Goal: Information Seeking & Learning: Learn about a topic

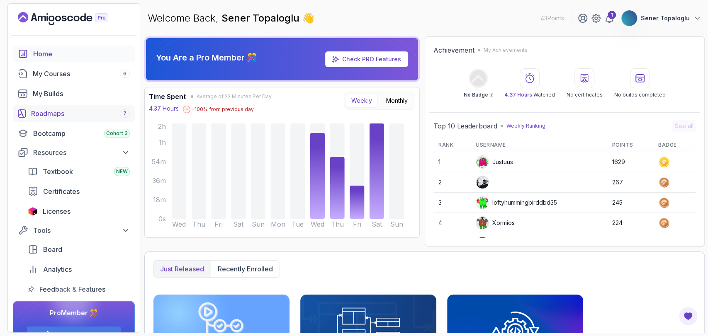
click at [49, 117] on div "Roadmaps 7" at bounding box center [80, 114] width 99 height 10
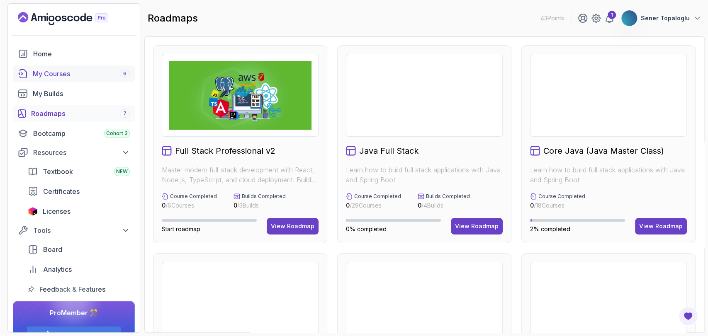
click at [36, 72] on div "My Courses 6" at bounding box center [81, 74] width 97 height 10
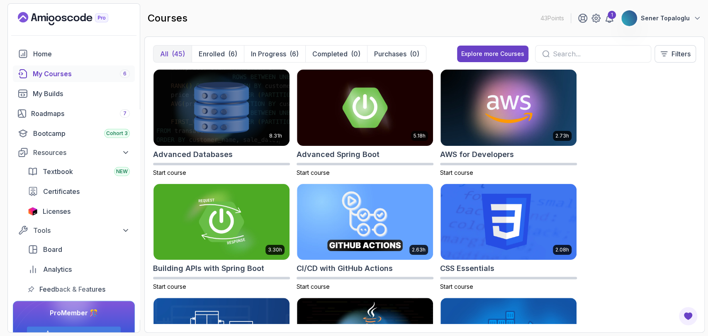
click at [295, 24] on div "courses 43 Points 1 Sener Topaloglu" at bounding box center [424, 18] width 560 height 30
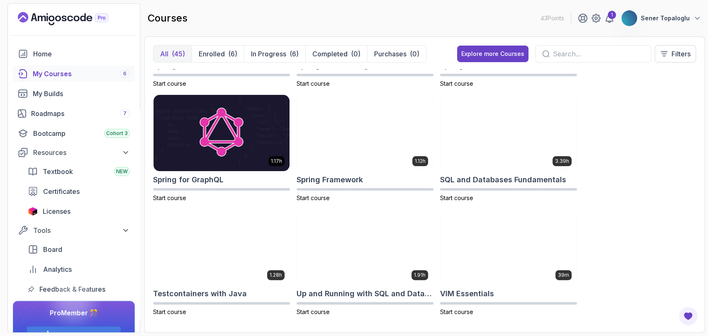
scroll to position [1463, 0]
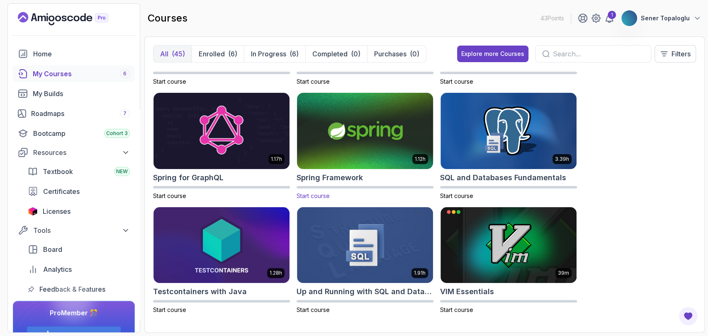
click at [356, 144] on img at bounding box center [365, 131] width 143 height 80
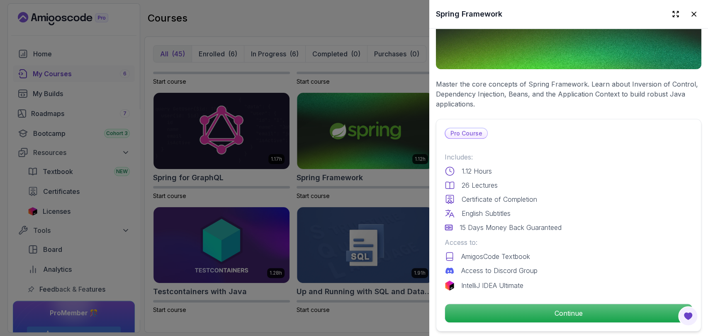
scroll to position [284, 0]
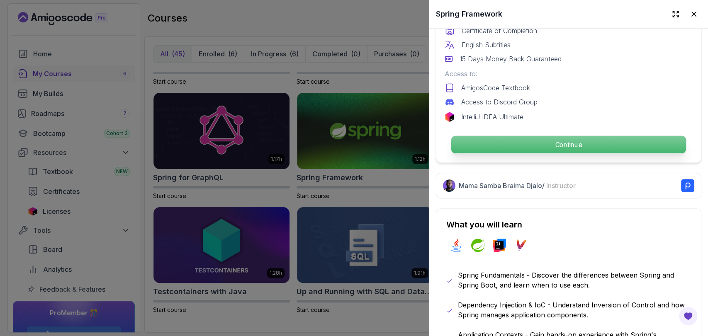
click at [487, 142] on p "Continue" at bounding box center [568, 144] width 235 height 17
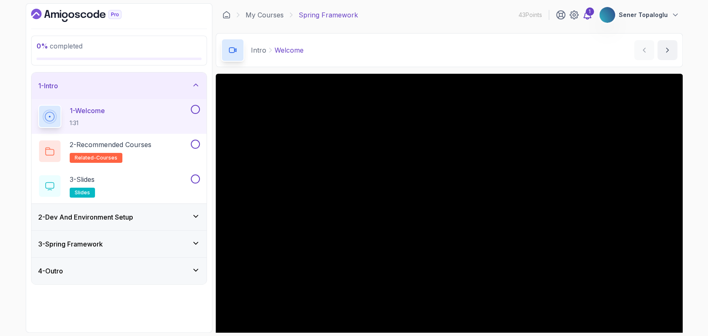
click at [590, 13] on div "1" at bounding box center [590, 11] width 8 height 8
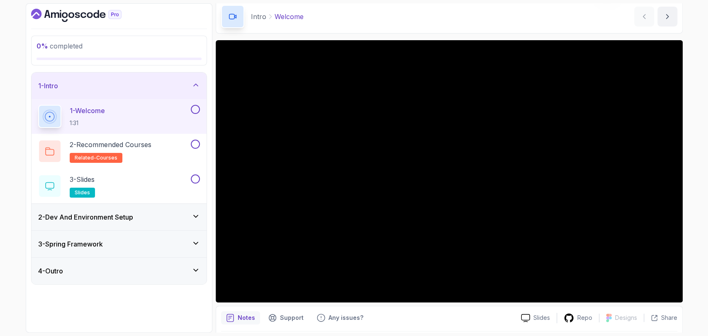
scroll to position [35, 0]
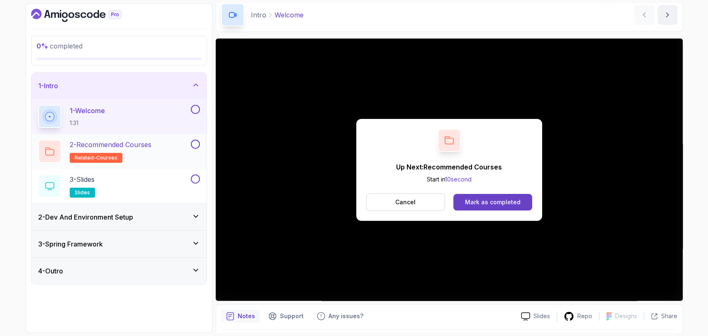
click at [134, 147] on p "2 - Recommended Courses" at bounding box center [111, 145] width 82 height 10
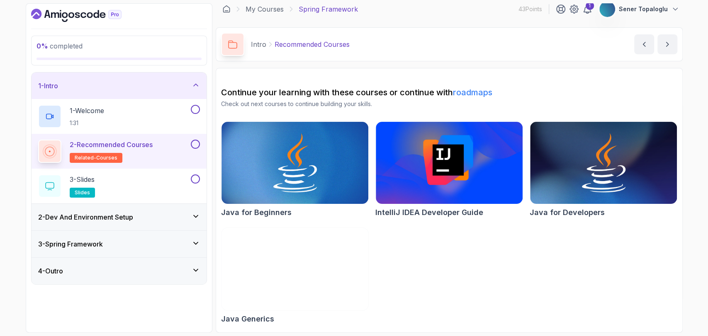
scroll to position [5, 0]
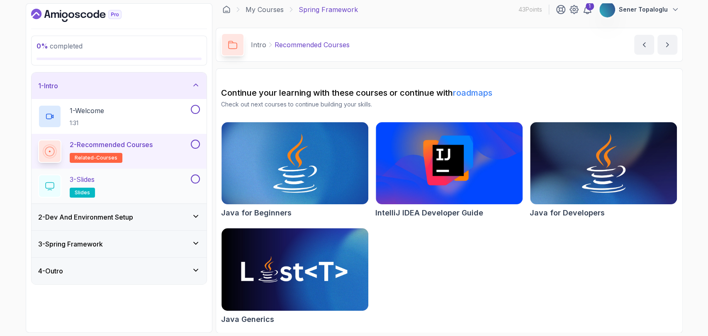
click at [118, 183] on div "3 - Slides slides" at bounding box center [113, 186] width 151 height 23
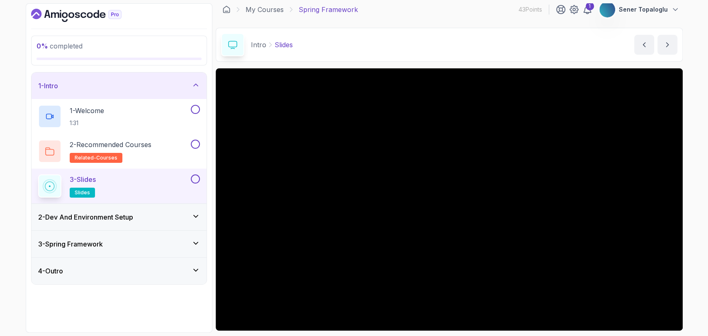
scroll to position [35, 0]
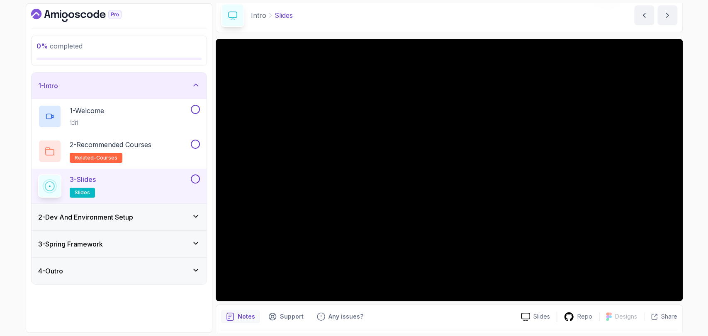
click at [133, 216] on h3 "2 - Dev And Environment Setup" at bounding box center [85, 217] width 95 height 10
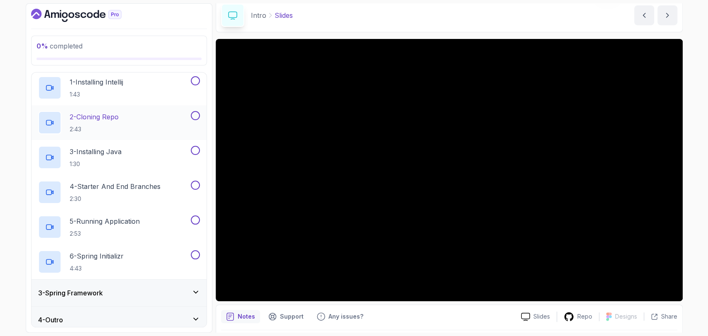
scroll to position [61, 0]
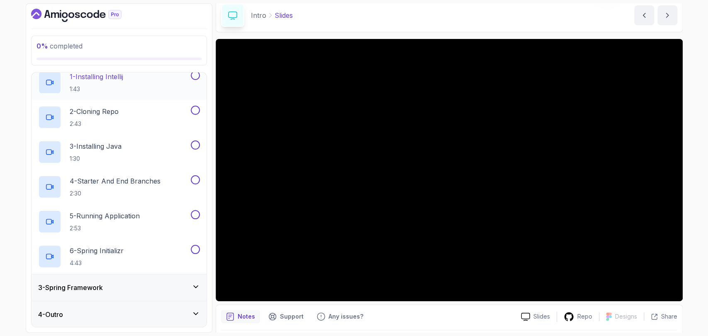
click at [90, 82] on h2 "1 - Installing Intellij 1:43" at bounding box center [97, 83] width 54 height 22
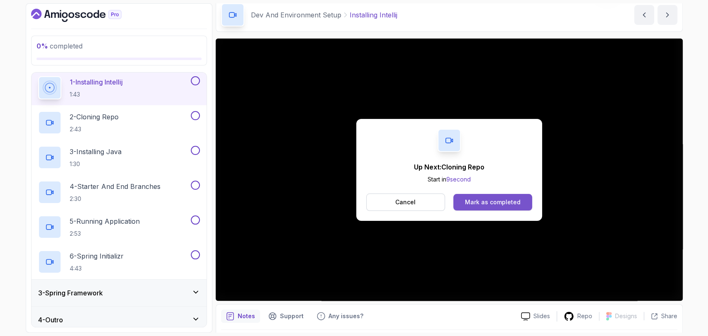
click at [490, 204] on div "Mark as completed" at bounding box center [493, 202] width 56 height 8
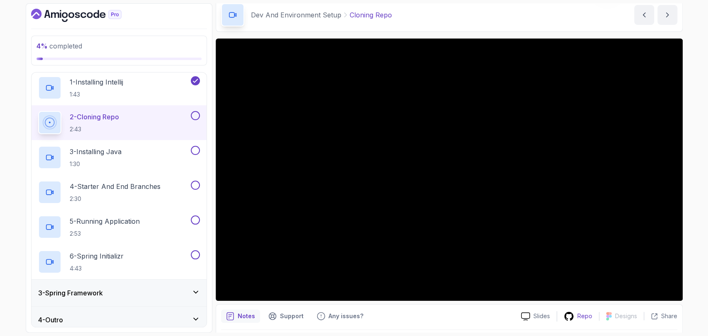
click at [579, 316] on p "Repo" at bounding box center [584, 316] width 15 height 8
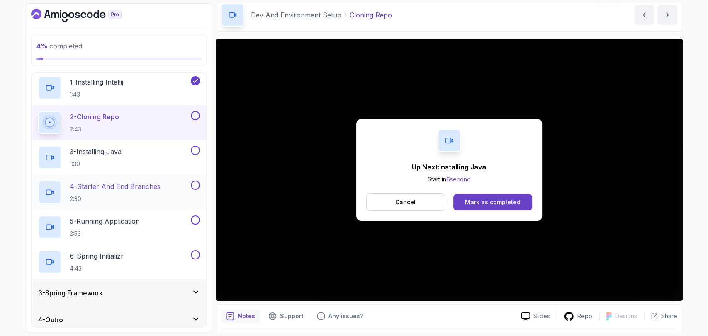
click at [99, 180] on div "4 - Starter And End Branches 2:30" at bounding box center [119, 192] width 175 height 35
click at [100, 200] on p "2:30" at bounding box center [115, 199] width 91 height 8
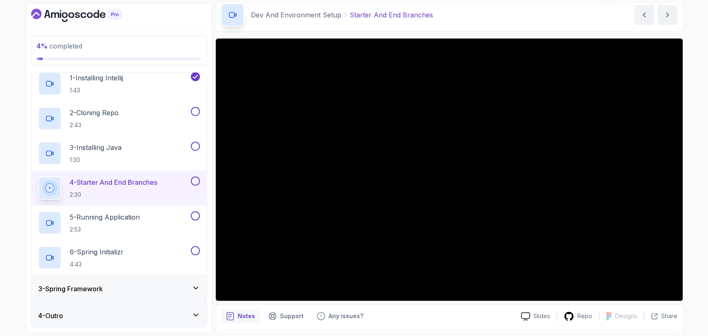
scroll to position [61, 0]
click at [68, 277] on div "3 - Spring Framework" at bounding box center [119, 288] width 175 height 27
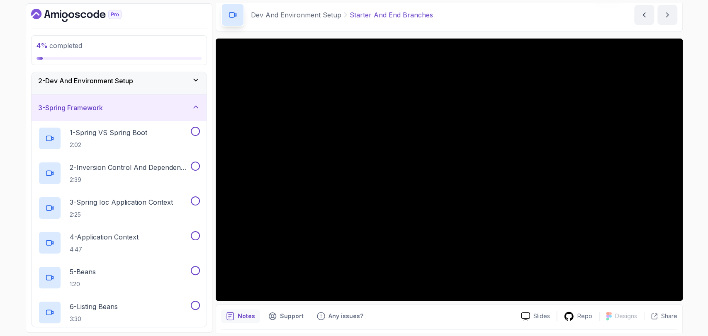
scroll to position [21, 0]
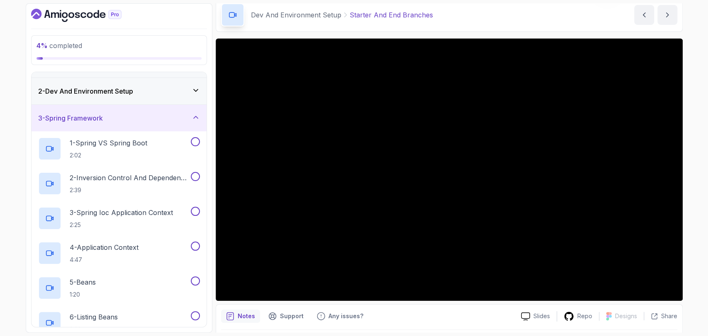
click at [8, 69] on div "4 % completed 1 - Intro 2 - Dev And Environment Setup 3 - Spring Framework 1 - …" at bounding box center [354, 168] width 708 height 336
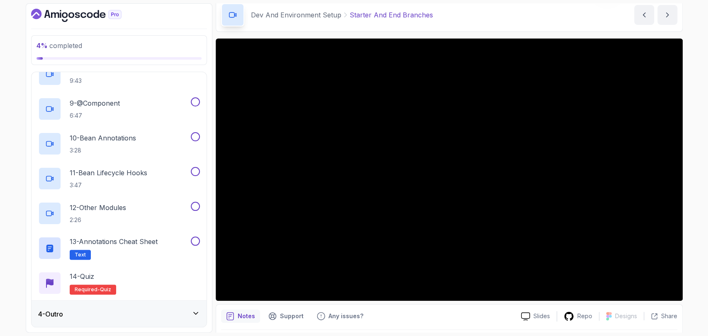
scroll to position [61, 0]
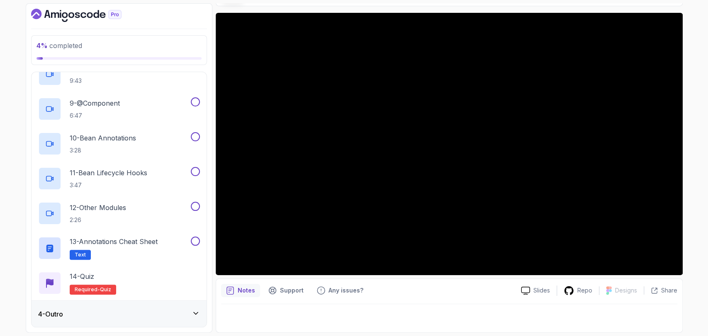
click at [231, 290] on icon "notes button" at bounding box center [230, 291] width 8 height 8
click at [237, 319] on div at bounding box center [449, 316] width 456 height 23
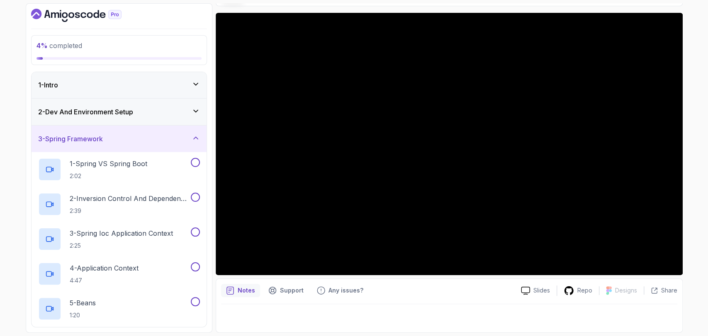
scroll to position [0, 0]
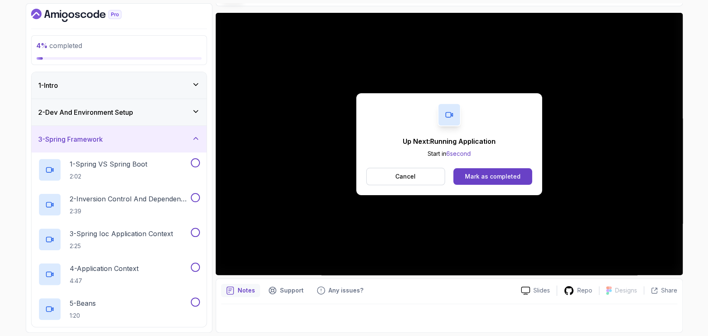
click at [0, 116] on div "4 % completed 1 - Intro 2 - Dev And Environment Setup 3 - Spring Framework 1 - …" at bounding box center [354, 168] width 708 height 336
click at [485, 179] on div "Mark as completed" at bounding box center [493, 177] width 56 height 8
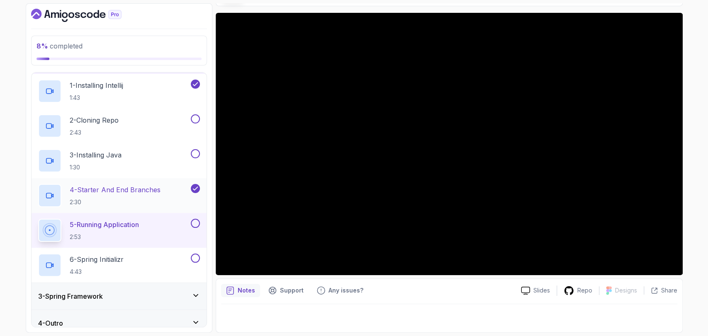
scroll to position [61, 0]
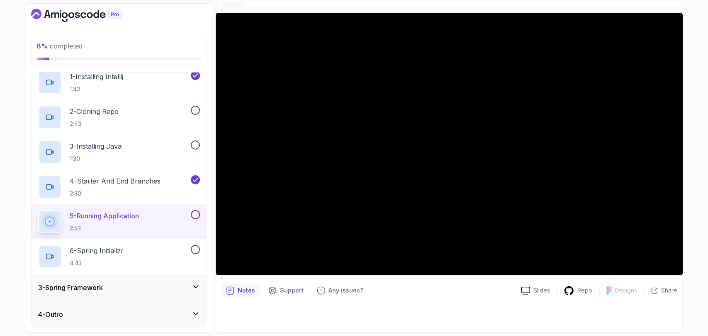
click at [23, 113] on section "8 % completed 1 - Intro 2 - Dev And Environment Setup 1 - Installing Intellij 1…" at bounding box center [354, 168] width 664 height 336
click at [0, 222] on div "8 % completed 1 - Intro 2 - Dev And Environment Setup 1 - Installing Intellij 1…" at bounding box center [354, 168] width 708 height 336
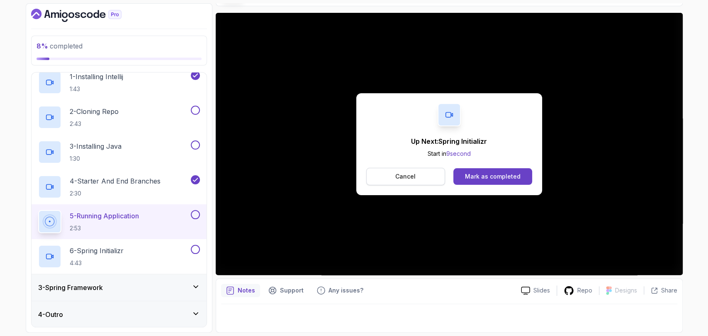
click at [411, 180] on p "Cancel" at bounding box center [405, 177] width 20 height 8
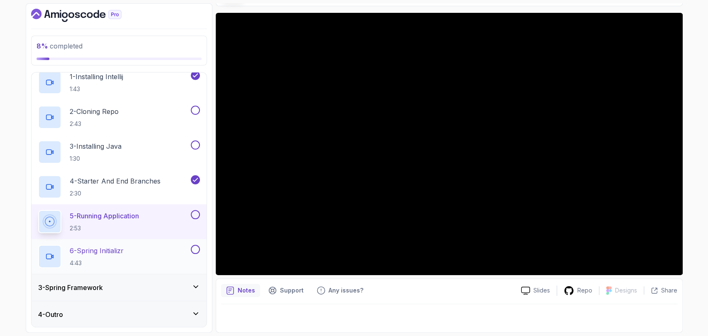
click at [123, 253] on p "6 - Spring Initializr" at bounding box center [97, 251] width 54 height 10
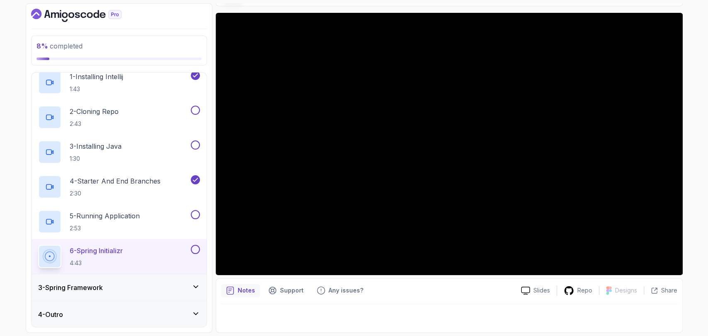
click at [83, 277] on div "3 - Spring Framework" at bounding box center [119, 288] width 175 height 27
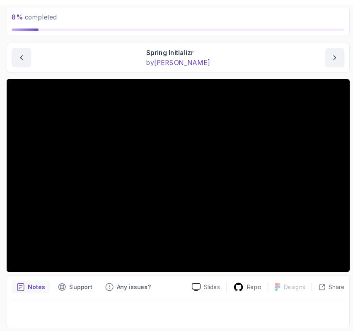
scroll to position [44, 0]
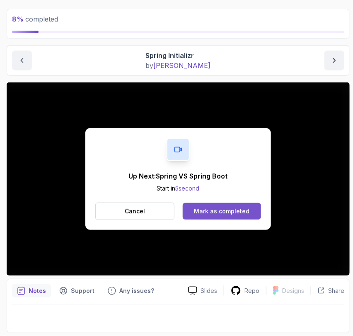
click at [244, 212] on div "Mark as completed" at bounding box center [222, 211] width 56 height 8
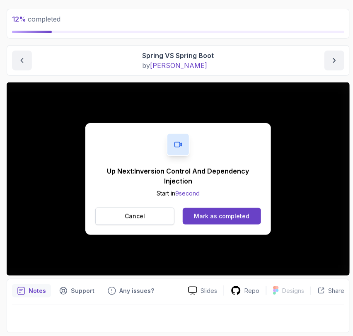
click at [148, 217] on button "Cancel" at bounding box center [134, 216] width 79 height 17
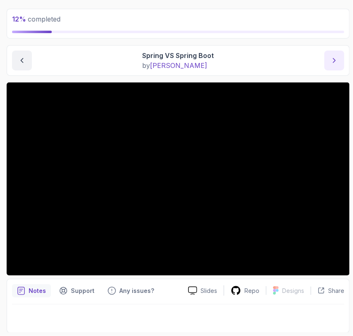
click at [330, 57] on button "next content" at bounding box center [335, 61] width 20 height 20
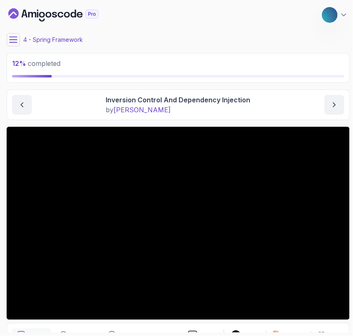
click at [10, 38] on icon at bounding box center [13, 40] width 8 height 8
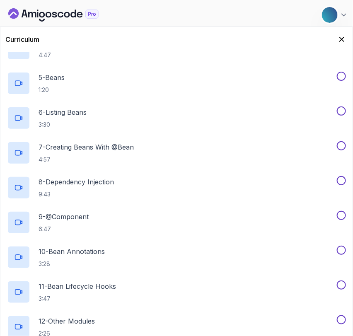
scroll to position [284, 0]
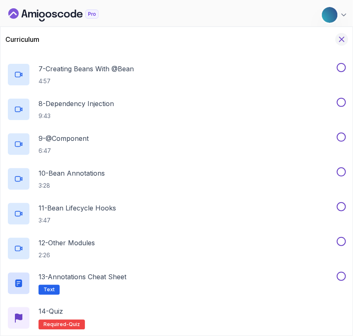
click at [340, 38] on icon "Hide Curriculum for mobile" at bounding box center [342, 39] width 9 height 9
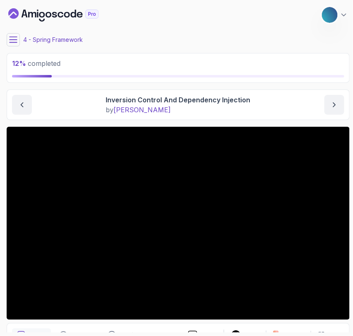
scroll to position [44, 0]
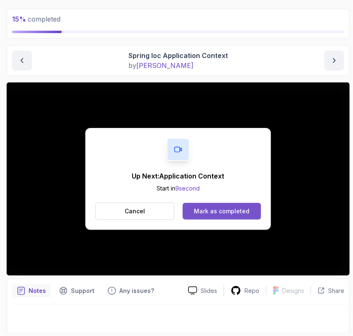
click at [236, 208] on div "Mark as completed" at bounding box center [222, 211] width 56 height 8
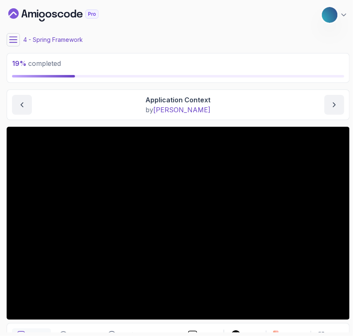
scroll to position [7, 0]
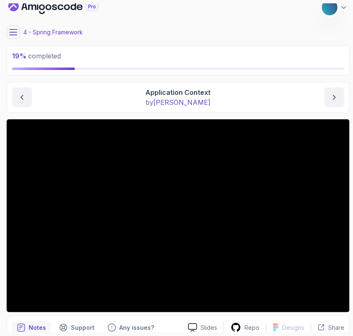
click at [17, 33] on icon at bounding box center [13, 32] width 8 height 8
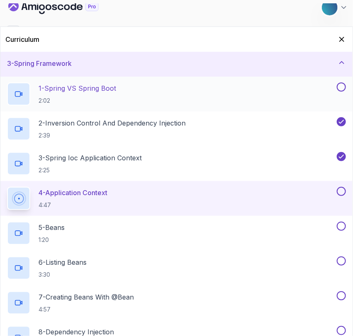
scroll to position [0, 0]
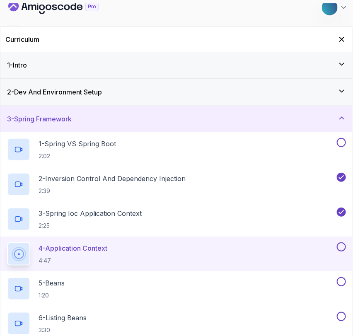
click at [30, 124] on h3 "3 - Spring Framework" at bounding box center [39, 119] width 65 height 10
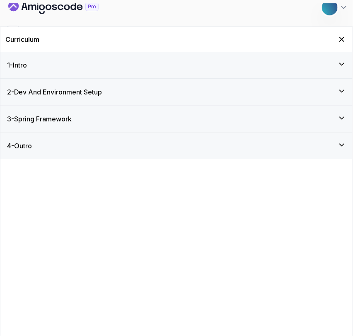
click at [26, 139] on div "4 - Outro" at bounding box center [176, 146] width 353 height 27
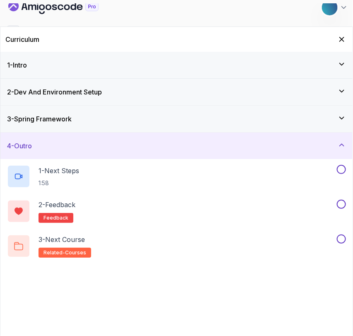
click at [29, 140] on div "4 - Outro" at bounding box center [176, 146] width 353 height 27
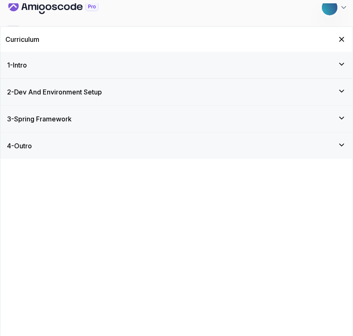
click at [24, 111] on div "3 - Spring Framework" at bounding box center [176, 119] width 353 height 27
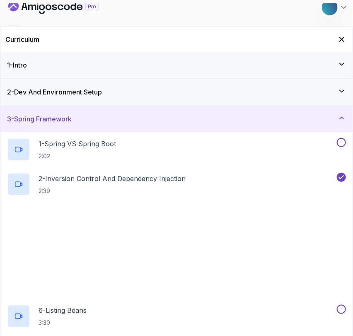
click at [24, 111] on div "3 - Spring Framework" at bounding box center [176, 119] width 353 height 27
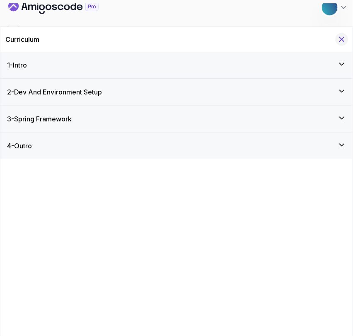
click at [341, 34] on button "Hide Curriculum for mobile" at bounding box center [342, 39] width 13 height 13
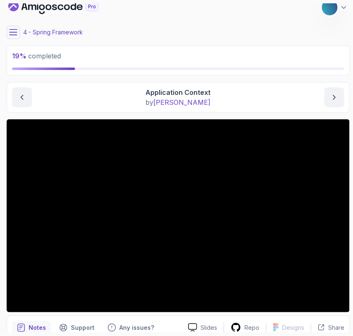
click at [17, 30] on icon at bounding box center [13, 32] width 8 height 8
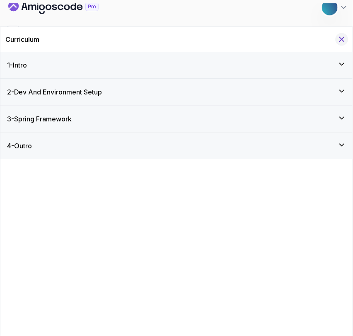
click at [338, 39] on icon "Hide Curriculum for mobile" at bounding box center [342, 39] width 9 height 9
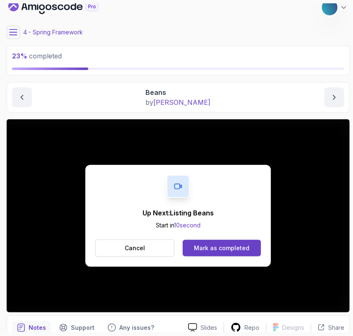
drag, startPoint x: 16, startPoint y: 290, endPoint x: 26, endPoint y: 303, distance: 16.6
click at [26, 303] on div "Up Next: Listing Beans Start in 10 second Cancel Mark as completed" at bounding box center [179, 215] width 344 height 193
click at [122, 248] on button "Cancel" at bounding box center [134, 248] width 79 height 17
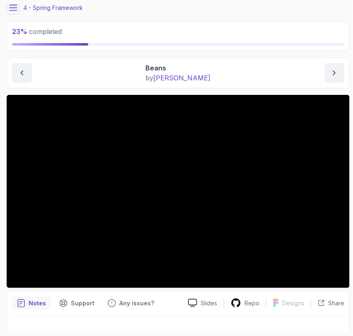
scroll to position [44, 0]
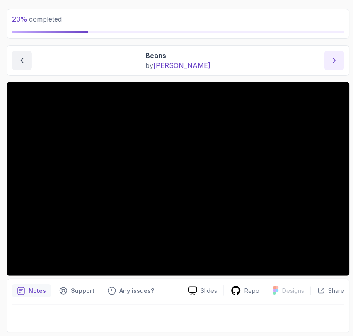
click at [339, 57] on button "next content" at bounding box center [335, 61] width 20 height 20
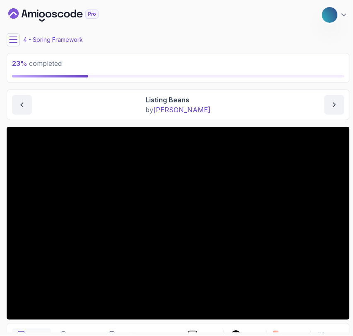
click at [15, 43] on icon at bounding box center [13, 40] width 8 height 8
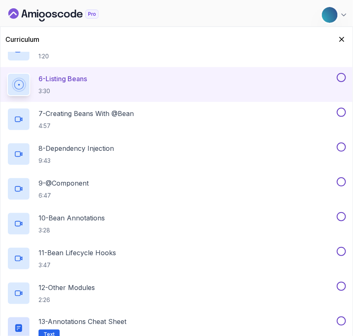
scroll to position [284, 0]
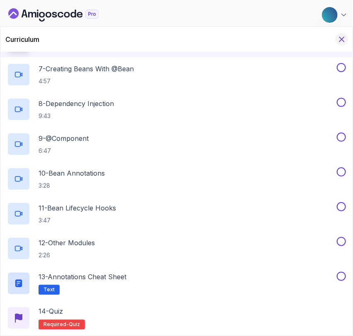
click at [343, 41] on icon "Hide Curriculum for mobile" at bounding box center [342, 39] width 9 height 9
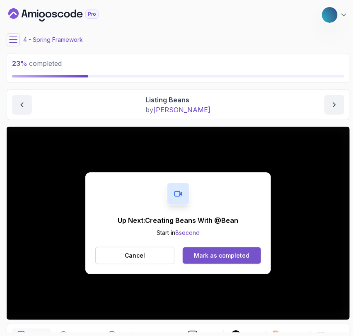
click at [221, 253] on div "Mark as completed" at bounding box center [222, 256] width 56 height 8
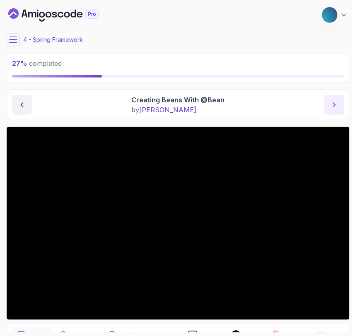
click at [329, 109] on button "next content" at bounding box center [335, 105] width 20 height 20
click at [14, 38] on icon at bounding box center [13, 40] width 8 height 8
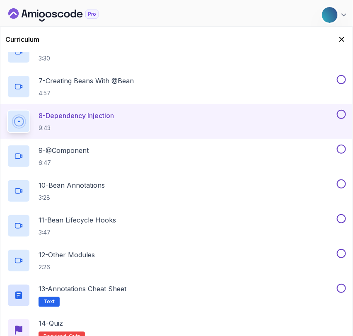
scroll to position [284, 0]
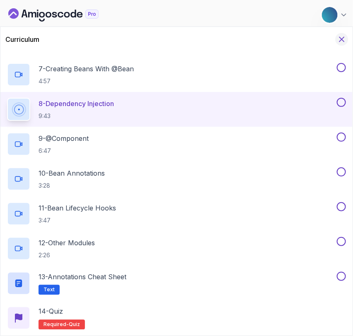
click at [343, 42] on icon "Hide Curriculum for mobile" at bounding box center [342, 39] width 9 height 9
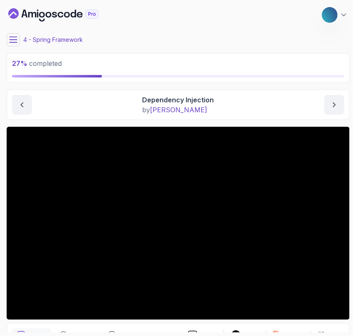
click at [17, 38] on icon at bounding box center [13, 40] width 8 height 8
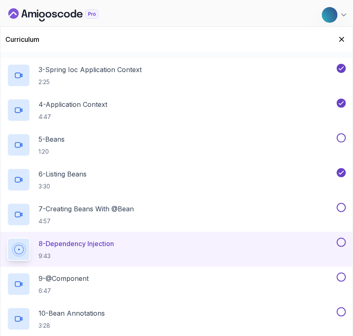
scroll to position [222, 0]
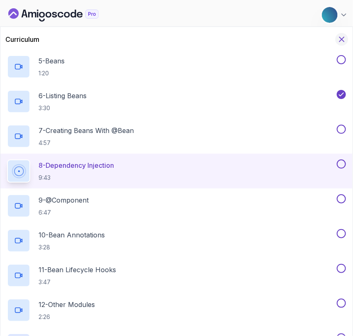
click at [339, 41] on icon "Hide Curriculum for mobile" at bounding box center [342, 39] width 9 height 9
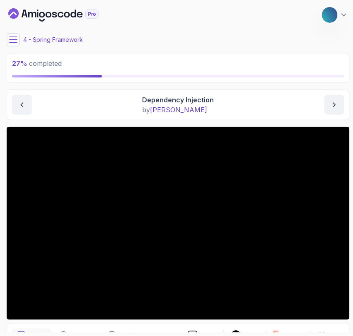
click at [0, 267] on html "27 % completed 1 - Intro 2 - Dev And Environment Setup 3 - Spring Framework 1 -…" at bounding box center [176, 168] width 353 height 336
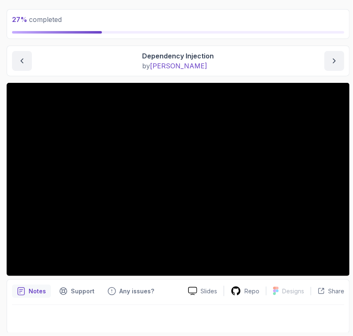
scroll to position [44, 0]
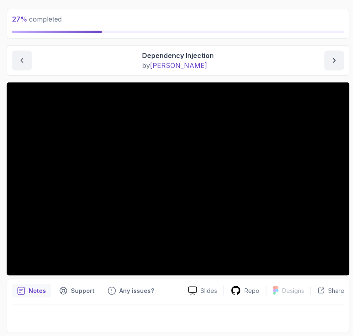
click at [324, 61] on div "Dependency Injection by nelson" at bounding box center [178, 61] width 333 height 20
click at [331, 61] on icon "next content" at bounding box center [335, 60] width 8 height 8
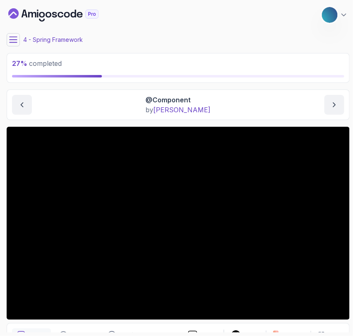
click at [17, 38] on icon at bounding box center [13, 40] width 8 height 8
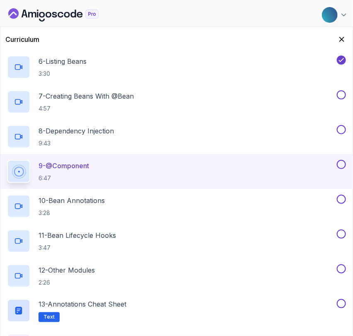
scroll to position [258, 0]
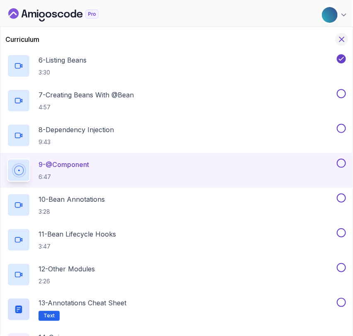
click at [343, 41] on icon "Hide Curriculum for mobile" at bounding box center [342, 39] width 9 height 9
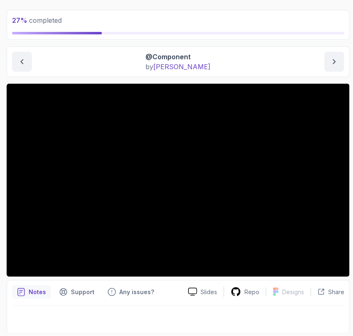
scroll to position [44, 0]
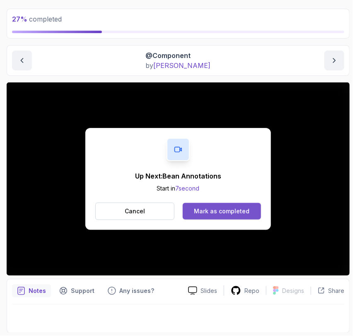
click at [202, 207] on button "Mark as completed" at bounding box center [222, 211] width 78 height 17
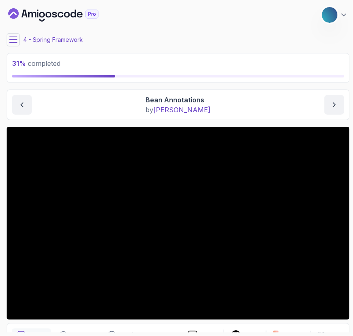
click at [10, 37] on icon at bounding box center [13, 40] width 8 height 8
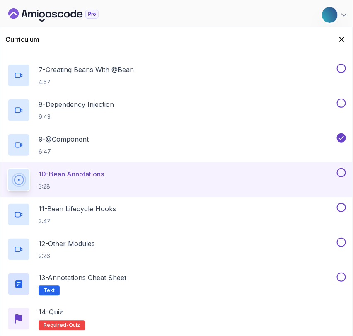
scroll to position [284, 0]
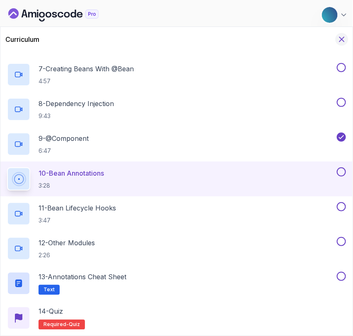
click at [344, 39] on icon "Hide Curriculum for mobile" at bounding box center [342, 39] width 9 height 9
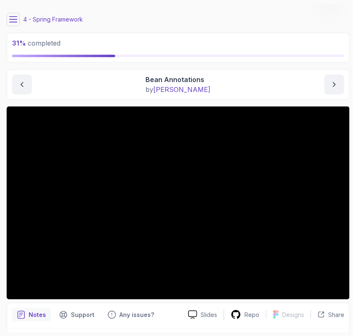
scroll to position [44, 0]
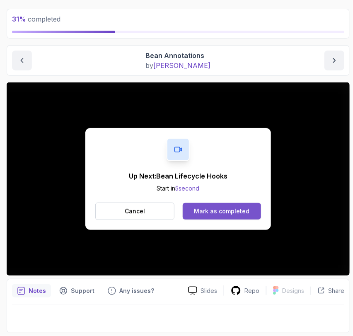
click at [220, 215] on button "Mark as completed" at bounding box center [222, 211] width 78 height 17
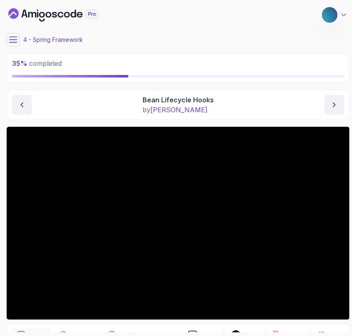
click at [11, 39] on icon at bounding box center [13, 40] width 8 height 8
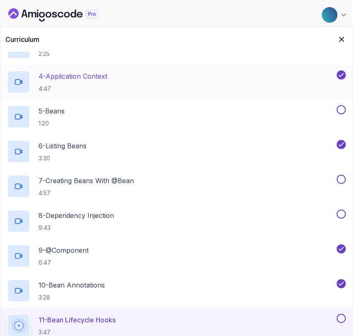
scroll to position [284, 0]
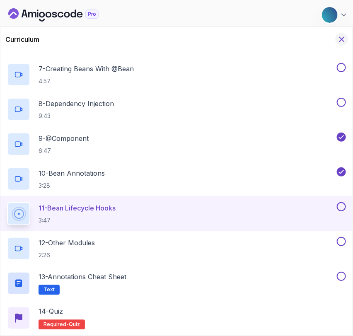
click at [341, 38] on icon "Hide Curriculum for mobile" at bounding box center [342, 39] width 5 height 5
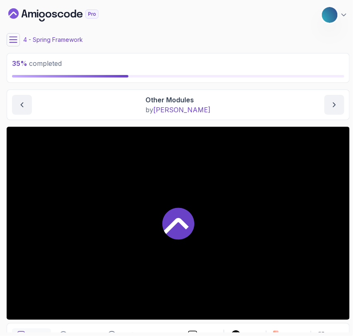
click at [215, 260] on div at bounding box center [179, 223] width 344 height 193
click at [17, 43] on icon at bounding box center [13, 40] width 8 height 8
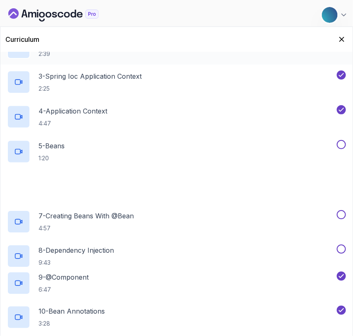
scroll to position [284, 0]
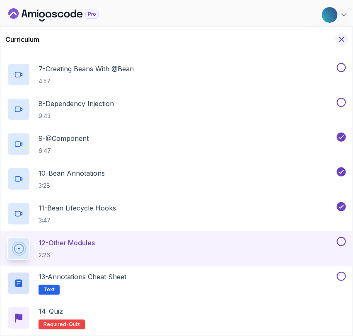
click at [346, 41] on icon "Hide Curriculum for mobile" at bounding box center [342, 39] width 9 height 9
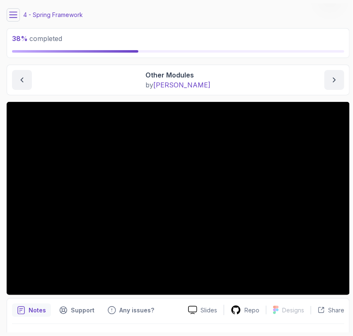
scroll to position [44, 0]
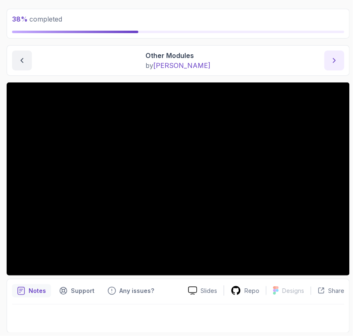
click at [331, 68] on button "next content" at bounding box center [335, 61] width 20 height 20
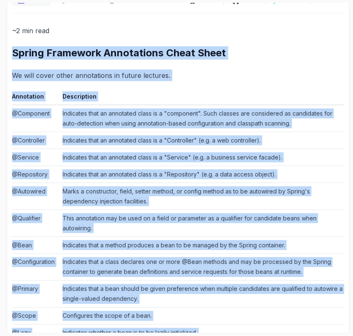
scroll to position [249, 0]
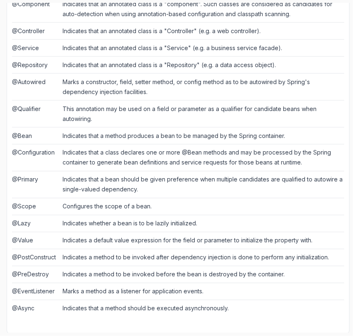
drag, startPoint x: 9, startPoint y: 109, endPoint x: 275, endPoint y: 344, distance: 355.6
click at [275, 336] on html "38 % completed 1 - Intro 2 - Dev And Environment Setup 3 - Spring Framework 1 -…" at bounding box center [176, 168] width 353 height 336
copy div "Spring Framework Annotations Cheat Sheet We will cover other annotations in fut…"
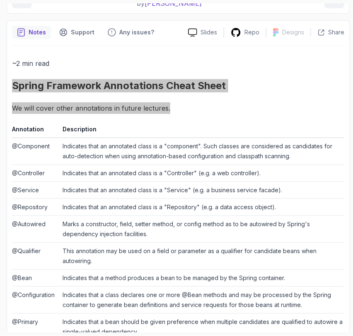
scroll to position [0, 0]
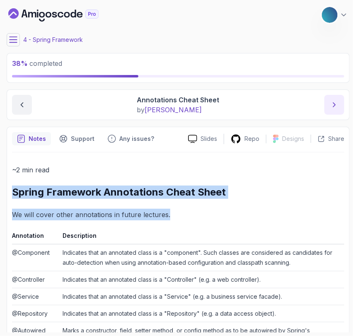
click at [341, 114] on button "next content" at bounding box center [335, 105] width 20 height 20
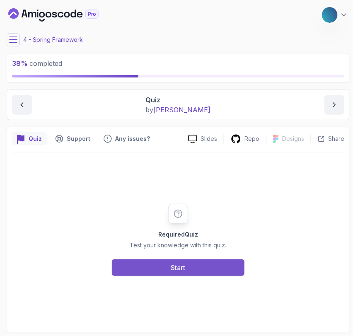
click at [132, 261] on button "Start" at bounding box center [178, 268] width 133 height 17
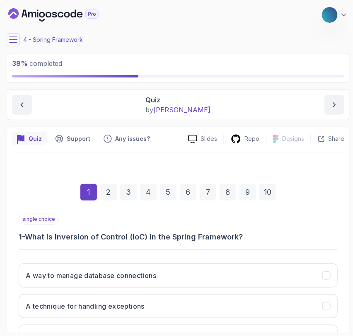
scroll to position [110, 0]
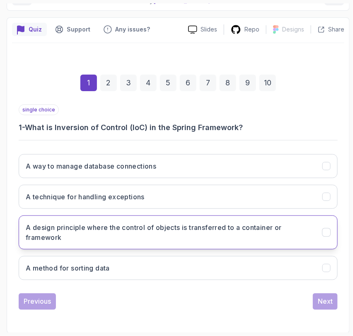
click at [63, 223] on h3 "A design principle where the control of objects is transferred to a container o…" at bounding box center [169, 233] width 287 height 20
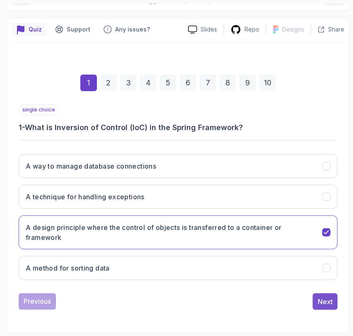
click at [331, 298] on div "Next" at bounding box center [325, 302] width 15 height 10
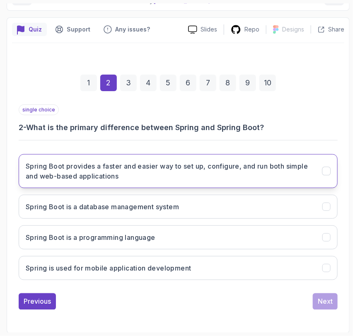
click at [83, 180] on button "Spring Boot provides a faster and easier way to set up, configure, and run both…" at bounding box center [178, 171] width 319 height 34
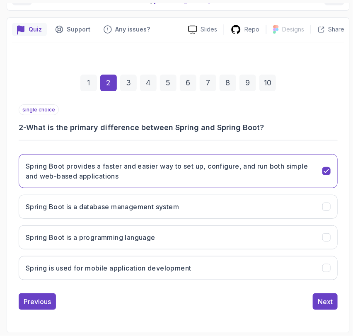
click at [308, 294] on div "Previous Next" at bounding box center [178, 302] width 319 height 17
click at [317, 297] on button "Next" at bounding box center [325, 302] width 25 height 17
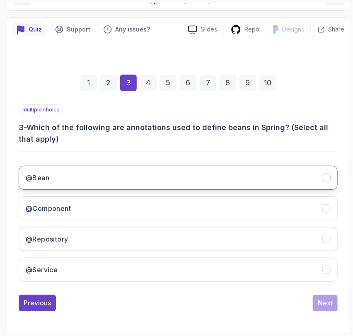
click at [90, 178] on button "@Bean" at bounding box center [178, 178] width 319 height 24
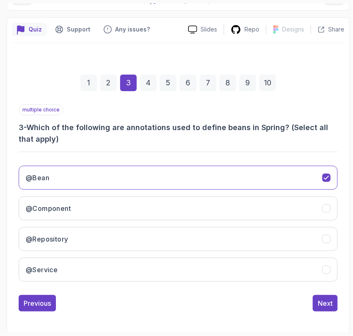
click at [80, 192] on div "@Bean @Component @Repository @Service" at bounding box center [178, 223] width 319 height 129
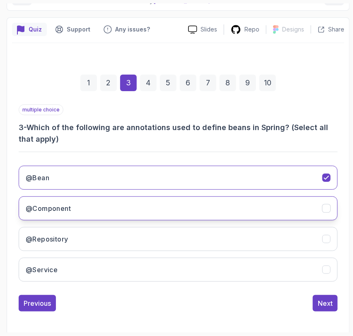
click at [72, 200] on button "@Component" at bounding box center [178, 209] width 319 height 24
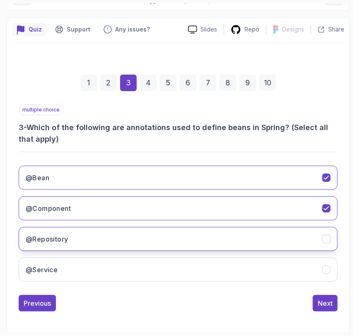
click at [61, 231] on button "@Repository" at bounding box center [178, 239] width 319 height 24
click at [53, 256] on div "@Bean @Component @Repository @Service" at bounding box center [178, 223] width 319 height 129
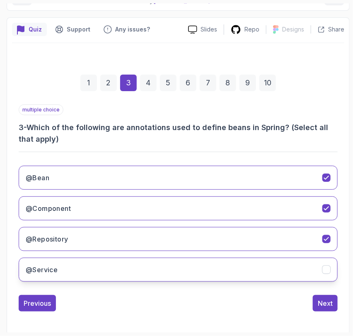
click at [49, 266] on h3 "@Service" at bounding box center [42, 270] width 32 height 10
click at [334, 308] on button "Next" at bounding box center [325, 303] width 25 height 17
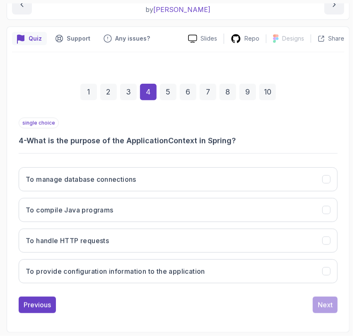
scroll to position [100, 0]
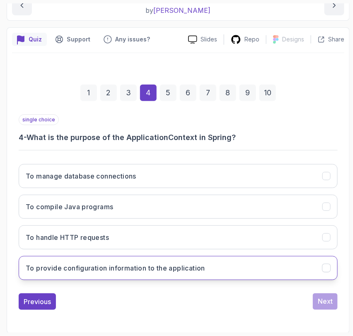
click at [112, 267] on h3 "To provide configuration information to the application" at bounding box center [116, 268] width 180 height 10
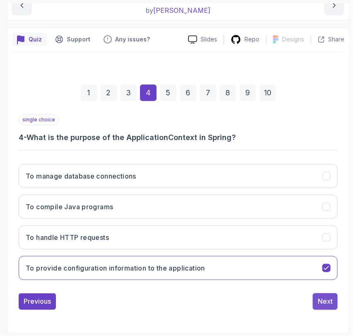
click at [325, 301] on div "Next" at bounding box center [325, 302] width 15 height 10
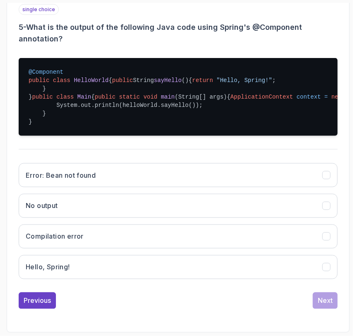
scroll to position [235, 0]
drag, startPoint x: 65, startPoint y: 129, endPoint x: 150, endPoint y: 137, distance: 85.4
click at [150, 136] on pre "@Component public class HelloWorld { public String sayHello () { return "Hello,…" at bounding box center [178, 97] width 319 height 78
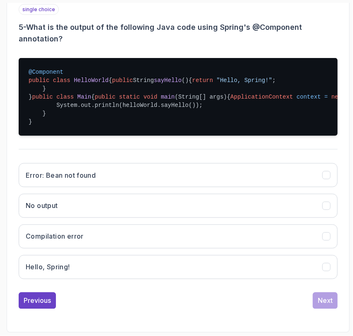
click at [56, 269] on div "Error: Bean not found No output Compilation error Hello, Spring!" at bounding box center [178, 221] width 319 height 129
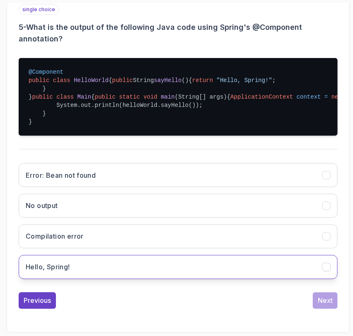
click at [53, 274] on button "Hello, Spring!" at bounding box center [178, 268] width 319 height 24
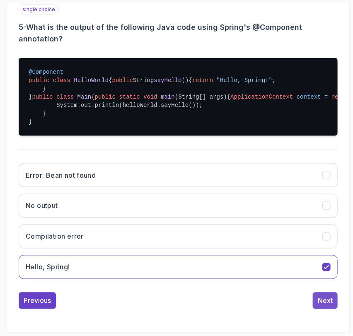
click at [322, 309] on button "Next" at bounding box center [325, 301] width 25 height 17
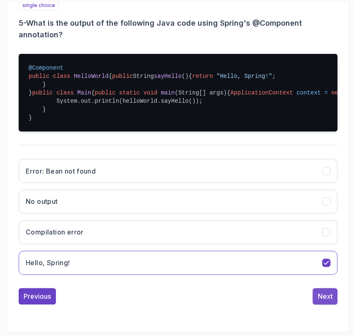
scroll to position [100, 0]
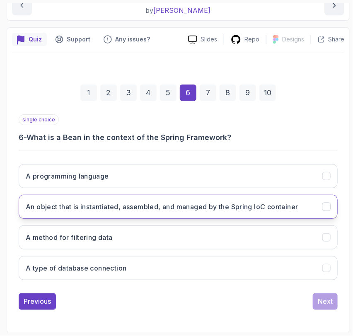
click at [80, 202] on h3 "An object that is instantiated, assembled, and managed by the Spring IoC contai…" at bounding box center [162, 207] width 273 height 10
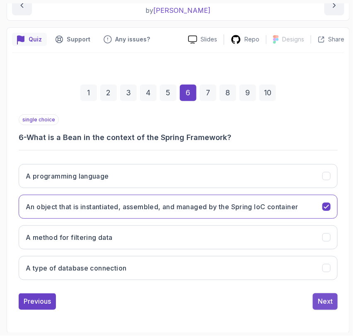
click at [329, 307] on button "Next" at bounding box center [325, 302] width 25 height 17
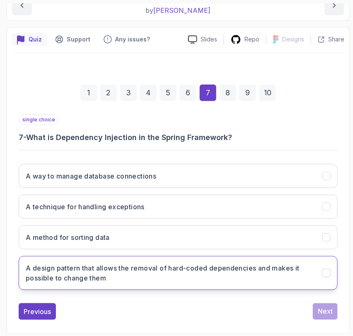
click at [90, 263] on h3 "A design pattern that allows the removal of hard-coded dependencies and makes i…" at bounding box center [169, 273] width 287 height 20
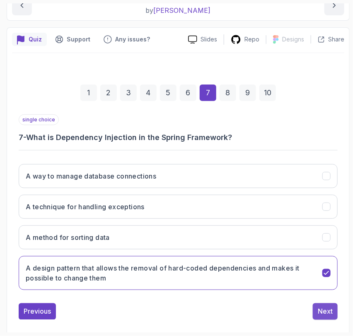
click at [331, 316] on button "Next" at bounding box center [325, 312] width 25 height 17
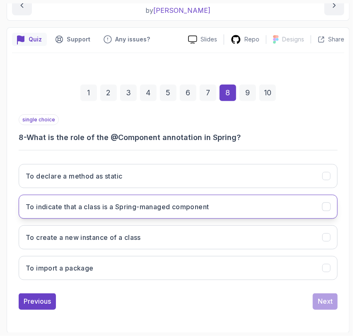
click at [95, 197] on button "To indicate that a class is a Spring-managed component" at bounding box center [178, 207] width 319 height 24
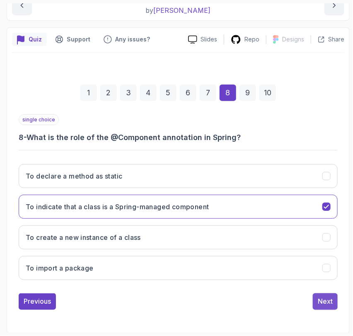
click at [319, 305] on div "Next" at bounding box center [325, 302] width 15 height 10
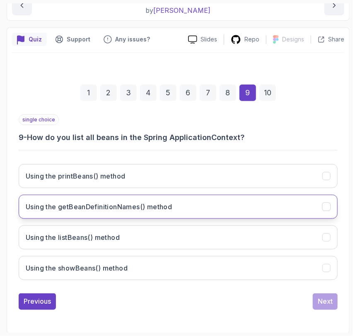
click at [125, 202] on h3 "Using the getBeanDefinitionNames() method" at bounding box center [99, 207] width 146 height 10
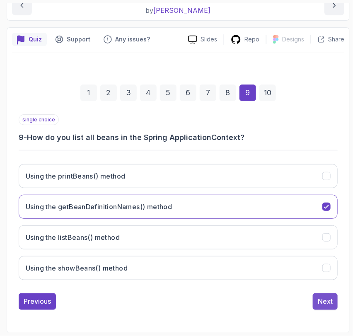
click at [326, 308] on button "Next" at bounding box center [325, 302] width 25 height 17
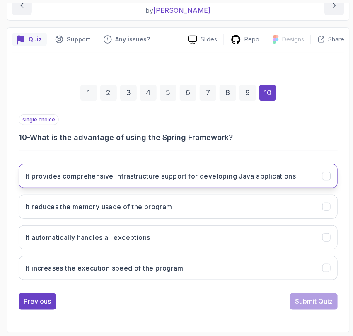
click at [82, 169] on button "It provides comprehensive infrastructure support for developing Java applicatio…" at bounding box center [178, 176] width 319 height 24
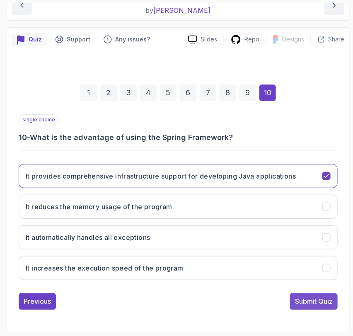
click at [314, 304] on div "Submit Quiz" at bounding box center [314, 302] width 38 height 10
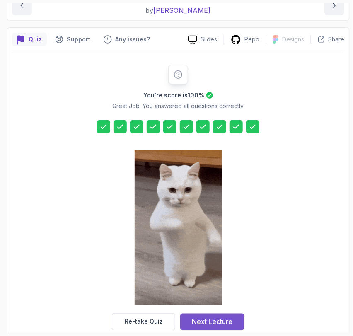
click at [200, 320] on div "Next Lecture" at bounding box center [212, 322] width 41 height 10
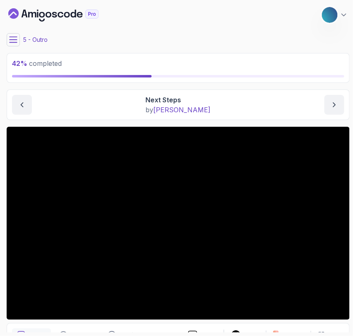
click at [18, 39] on button at bounding box center [13, 39] width 13 height 13
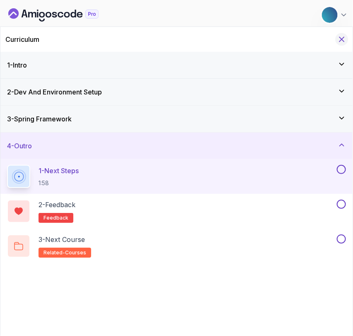
click at [344, 44] on icon "Hide Curriculum for mobile" at bounding box center [342, 39] width 9 height 9
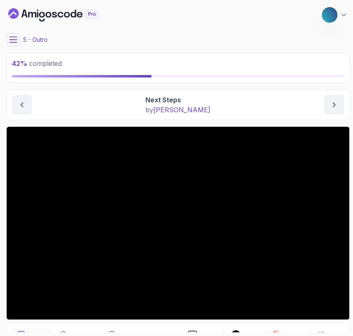
click at [7, 39] on button at bounding box center [13, 39] width 13 height 13
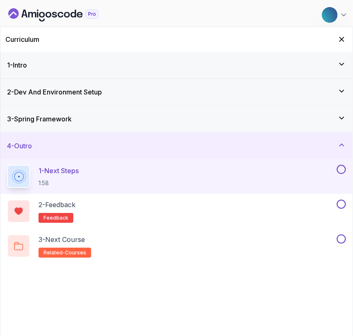
click at [166, 141] on div "4 - Outro" at bounding box center [176, 146] width 339 height 10
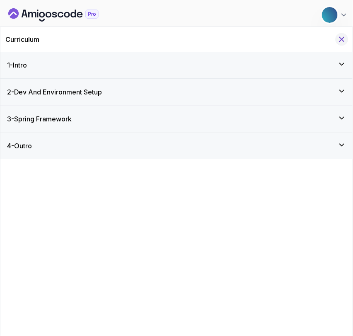
click at [344, 37] on icon "Hide Curriculum for mobile" at bounding box center [342, 39] width 9 height 9
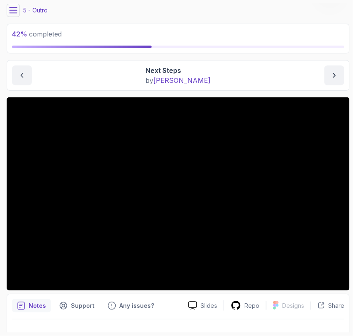
scroll to position [44, 0]
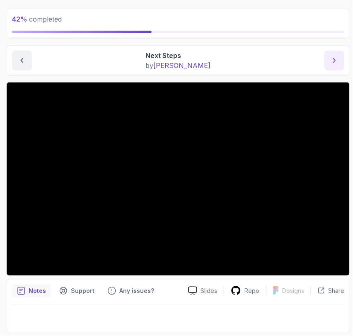
click at [342, 61] on button "next content" at bounding box center [335, 61] width 20 height 20
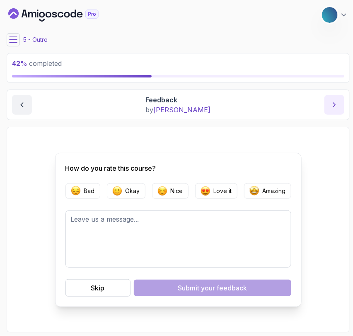
click at [326, 102] on button "next content" at bounding box center [335, 105] width 20 height 20
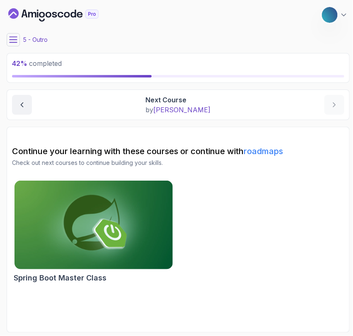
click at [40, 16] on icon "Dashboard" at bounding box center [42, 15] width 6 height 6
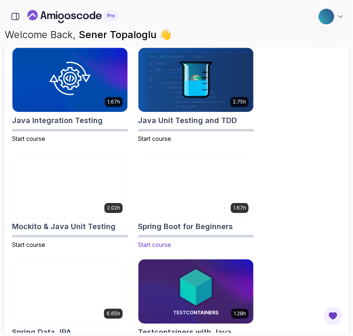
scroll to position [594, 0]
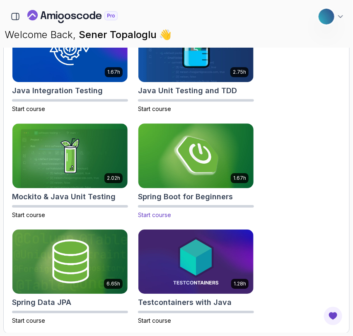
click at [178, 135] on img at bounding box center [196, 156] width 121 height 68
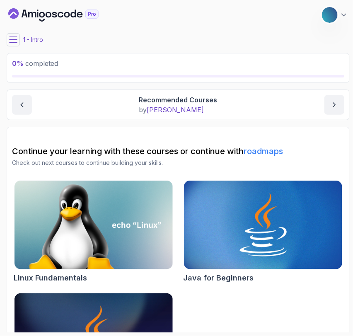
click at [17, 42] on button at bounding box center [13, 39] width 13 height 13
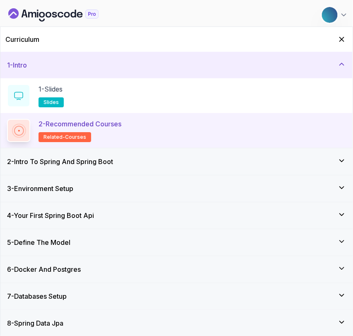
click at [39, 173] on div "2 - Intro To Spring And Spring Boot" at bounding box center [176, 162] width 353 height 27
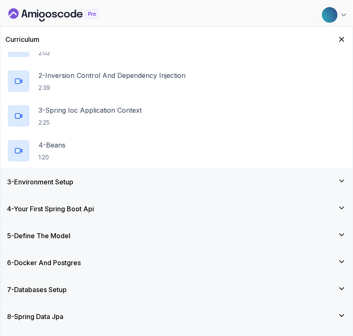
click at [32, 178] on h3 "3 - Environment Setup" at bounding box center [40, 182] width 66 height 10
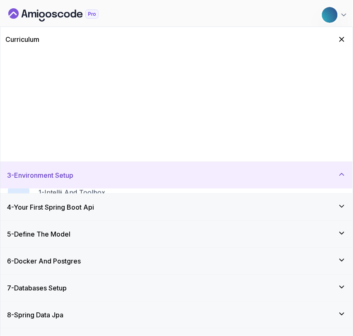
scroll to position [12, 0]
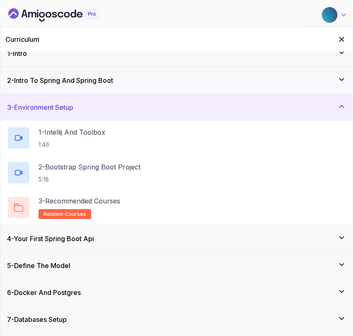
click at [39, 234] on h3 "4 - Your First Spring Boot Api" at bounding box center [50, 239] width 87 height 10
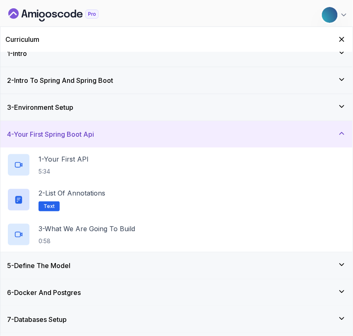
click at [35, 270] on div "5 - Define The Model" at bounding box center [176, 266] width 353 height 27
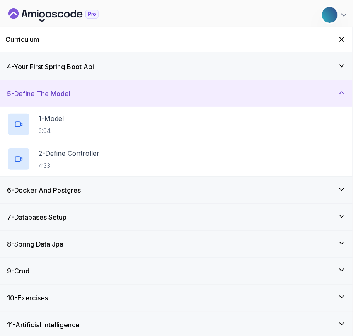
scroll to position [81, 0]
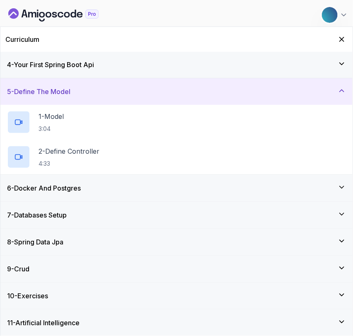
click at [30, 184] on h3 "6 - Docker And Postgres" at bounding box center [44, 188] width 74 height 10
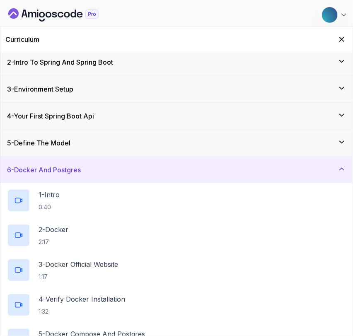
scroll to position [0, 0]
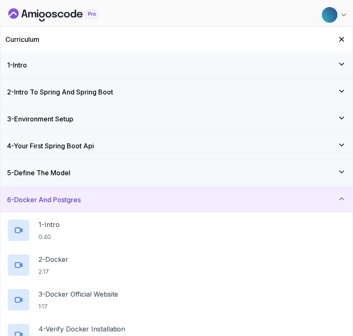
click at [37, 9] on icon "Dashboard" at bounding box center [53, 14] width 90 height 13
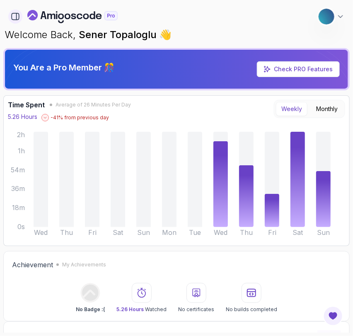
click at [18, 18] on icon "button" at bounding box center [15, 16] width 9 height 9
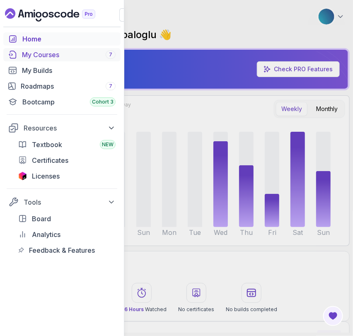
click at [37, 54] on div "My Courses 7" at bounding box center [69, 55] width 94 height 10
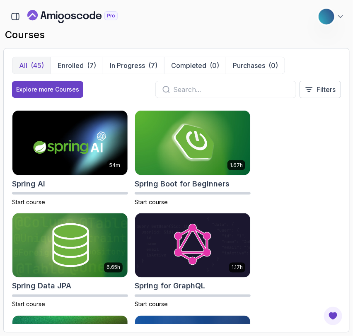
scroll to position [1847, 0]
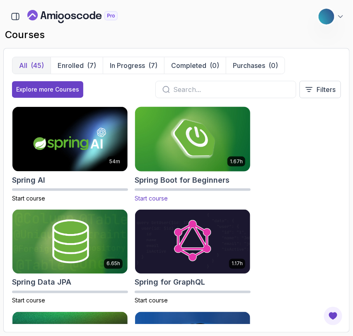
click at [168, 140] on img at bounding box center [192, 139] width 121 height 68
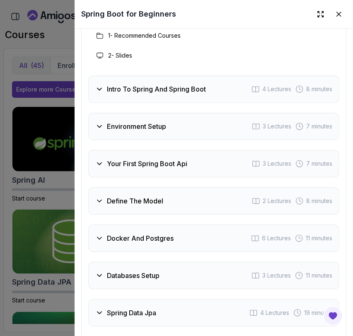
scroll to position [1374, 0]
click at [117, 90] on h3 "Intro To Spring And Spring Boot" at bounding box center [156, 89] width 99 height 10
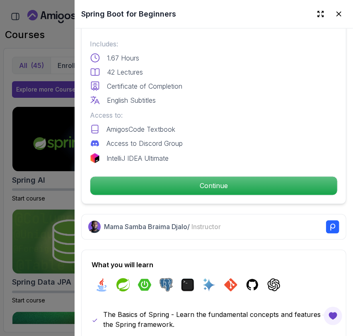
scroll to position [221, 0]
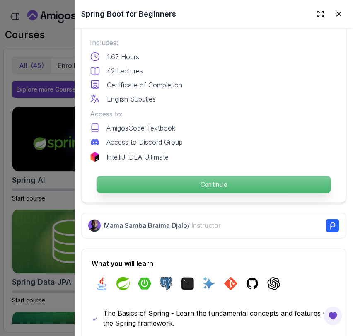
click at [163, 176] on p "Continue" at bounding box center [214, 184] width 235 height 17
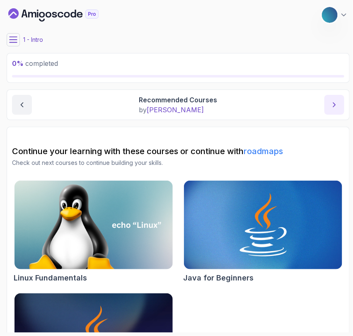
click at [335, 108] on icon "next content" at bounding box center [335, 105] width 8 height 8
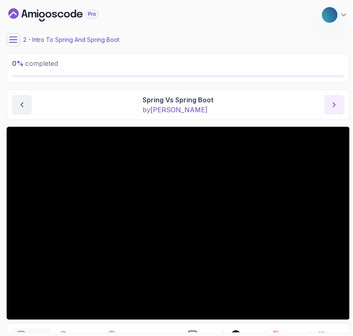
click at [328, 105] on button "next content" at bounding box center [335, 105] width 20 height 20
click at [330, 100] on button "next content" at bounding box center [335, 105] width 20 height 20
click at [330, 101] on button "next content" at bounding box center [335, 105] width 20 height 20
click at [331, 103] on icon "next content" at bounding box center [335, 105] width 8 height 8
click at [330, 109] on button "next content" at bounding box center [335, 105] width 20 height 20
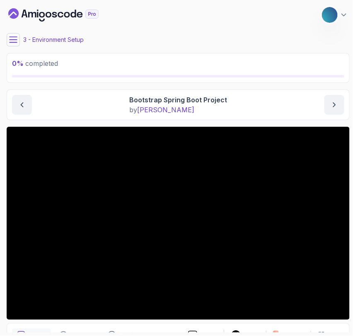
click at [16, 44] on icon at bounding box center [13, 40] width 8 height 8
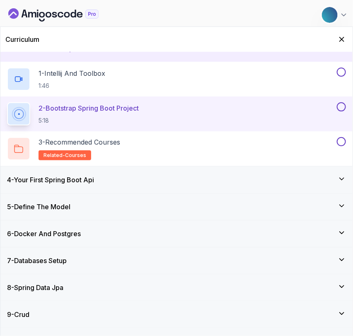
scroll to position [76, 0]
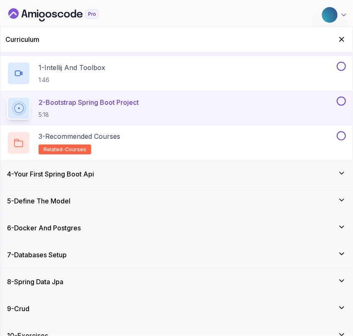
click at [46, 178] on h3 "4 - Your First Spring Boot Api" at bounding box center [50, 174] width 87 height 10
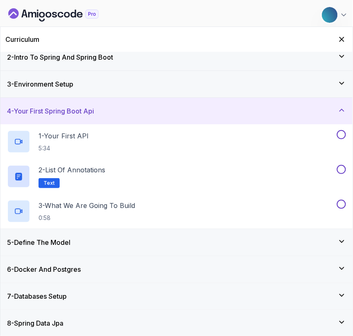
scroll to position [0, 0]
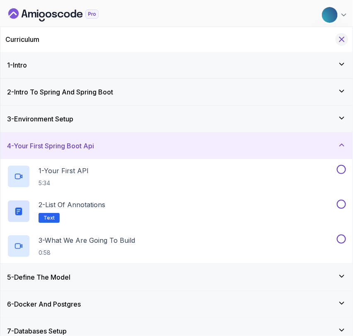
click at [341, 37] on icon "Hide Curriculum for mobile" at bounding box center [342, 39] width 9 height 9
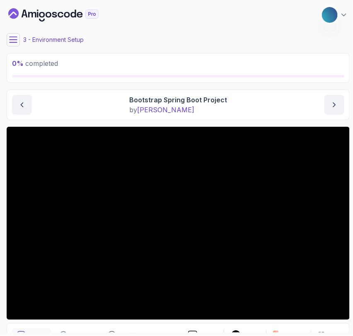
click at [10, 38] on icon at bounding box center [13, 40] width 8 height 8
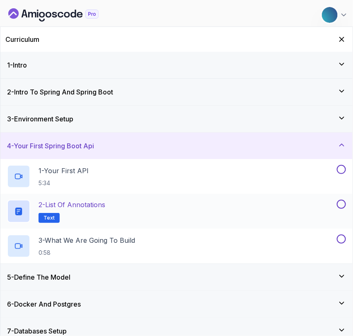
scroll to position [116, 0]
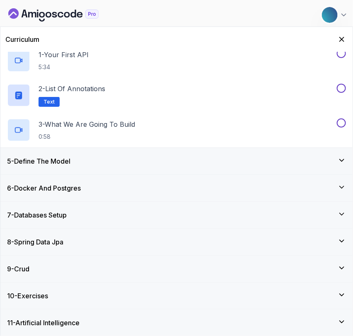
click at [53, 314] on div "11 - Artificial Intelligence" at bounding box center [176, 323] width 353 height 27
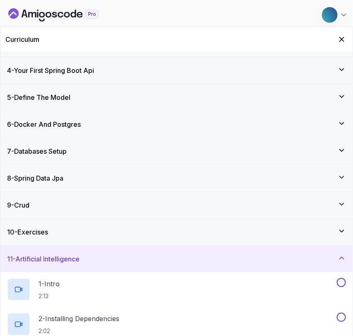
scroll to position [0, 0]
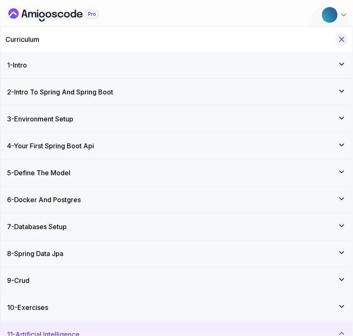
click at [341, 38] on icon "Hide Curriculum for mobile" at bounding box center [342, 39] width 9 height 9
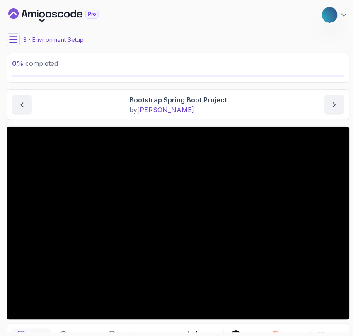
scroll to position [44, 0]
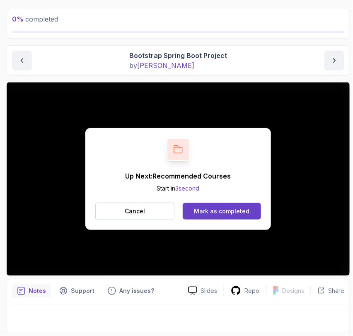
click at [346, 64] on div "Environment Setup Bootstrap Spring Boot Project Bootstrap Spring Boot Project b…" at bounding box center [179, 60] width 344 height 31
click at [338, 62] on icon "next content" at bounding box center [335, 60] width 8 height 8
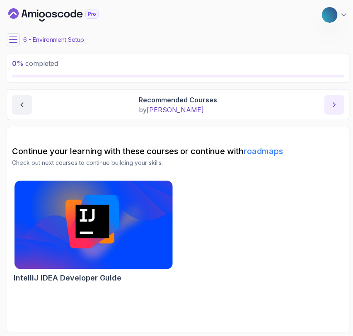
click at [330, 106] on button "next content" at bounding box center [335, 105] width 20 height 20
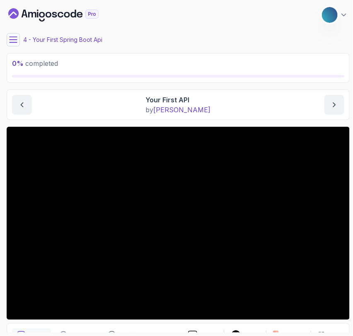
click at [16, 36] on icon at bounding box center [13, 40] width 8 height 8
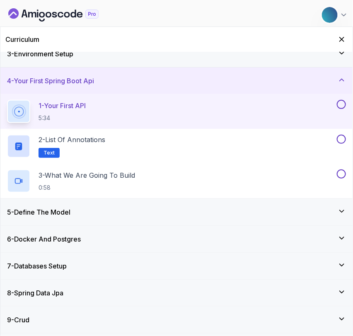
scroll to position [69, 0]
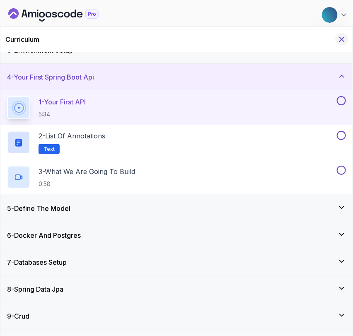
click at [341, 40] on icon "Hide Curriculum for mobile" at bounding box center [342, 39] width 9 height 9
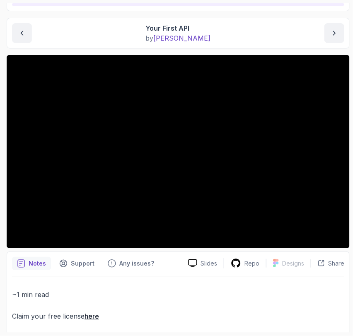
scroll to position [78, 0]
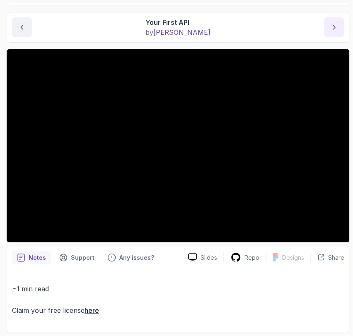
click at [336, 24] on icon "next content" at bounding box center [335, 27] width 8 height 8
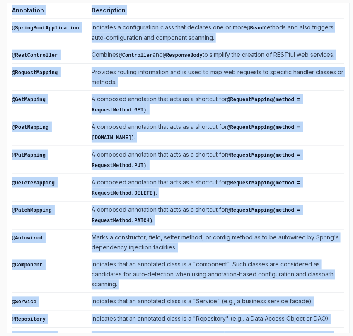
scroll to position [314, 0]
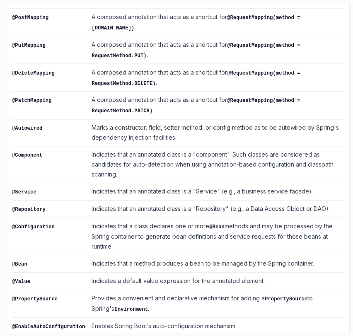
drag, startPoint x: 13, startPoint y: 90, endPoint x: 291, endPoint y: 321, distance: 360.6
click at [291, 321] on div "~2 min read List of Annotations Annotation Description @SpringBootApplication I…" at bounding box center [178, 93] width 333 height 509
copy div "List of Annotations"
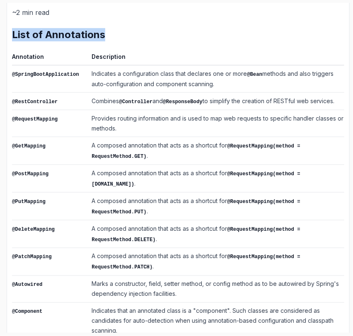
scroll to position [157, 0]
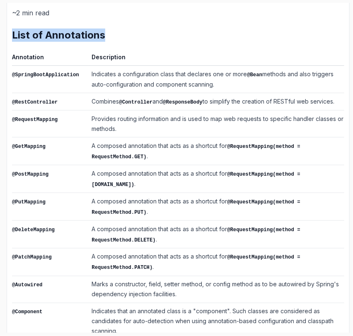
click at [135, 161] on td "A composed annotation that acts as a shortcut for @RequestMapping(method = Requ…" at bounding box center [216, 152] width 256 height 28
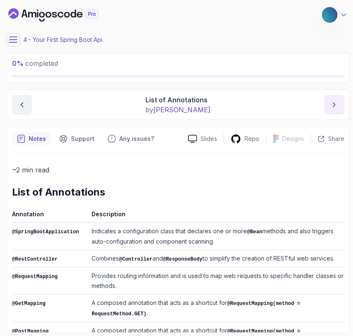
click at [328, 107] on button "next content" at bounding box center [335, 105] width 20 height 20
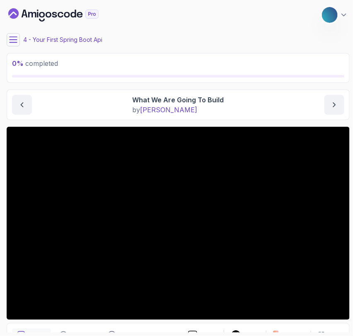
click at [10, 41] on icon at bounding box center [13, 40] width 8 height 8
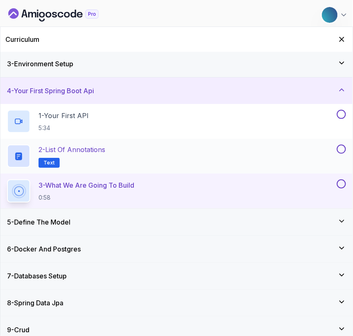
scroll to position [60, 0]
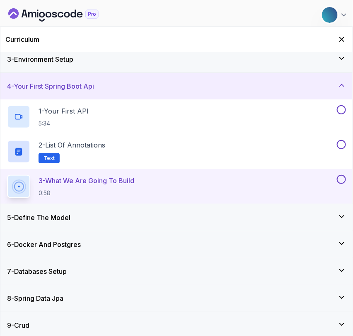
click at [60, 214] on h3 "5 - Define The Model" at bounding box center [38, 218] width 63 height 10
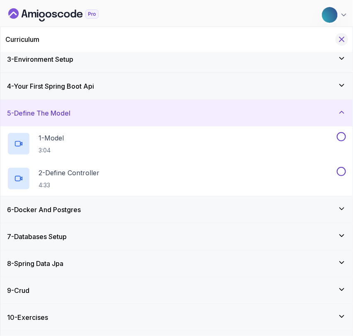
click at [348, 40] on button "Hide Curriculum for mobile" at bounding box center [342, 39] width 13 height 13
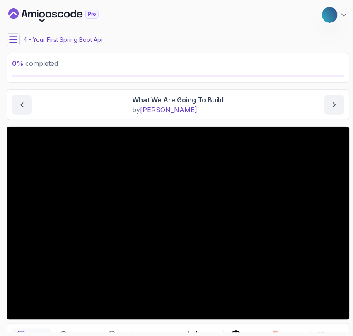
scroll to position [44, 0]
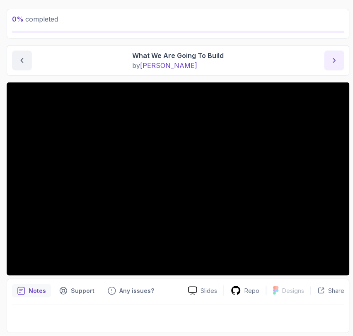
click at [332, 63] on icon "next content" at bounding box center [335, 60] width 8 height 8
click at [334, 59] on icon "next content" at bounding box center [335, 60] width 8 height 8
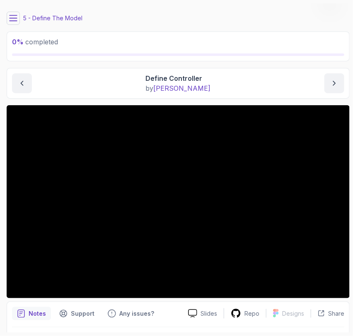
scroll to position [20, 0]
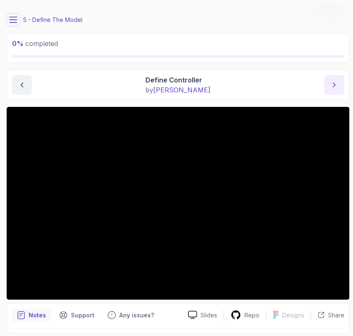
click at [330, 86] on button "next content" at bounding box center [335, 85] width 20 height 20
click at [326, 84] on button "next content" at bounding box center [335, 85] width 20 height 20
click at [333, 82] on icon "next content" at bounding box center [335, 85] width 8 height 8
click at [86, 67] on main "My Courses Spring Boot for Beginners 48 Points 1 Sener Topaloglu 6 - Docker And…" at bounding box center [179, 168] width 344 height 330
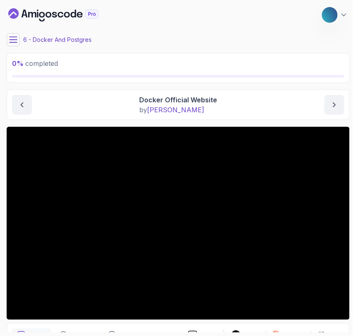
click at [115, 68] on p "0 % completed" at bounding box center [178, 63] width 333 height 10
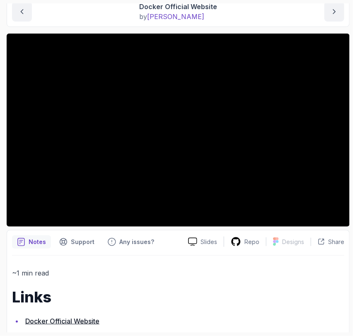
scroll to position [96, 0]
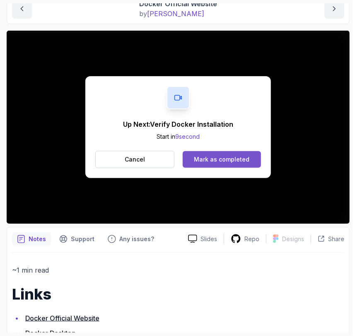
click at [200, 158] on div "Mark as completed" at bounding box center [222, 160] width 56 height 8
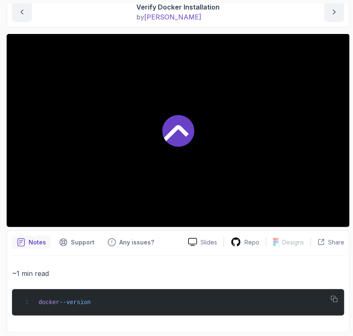
scroll to position [93, 0]
click at [138, 18] on p "by nelson" at bounding box center [178, 17] width 83 height 10
click at [149, 16] on span "nelson" at bounding box center [173, 17] width 57 height 8
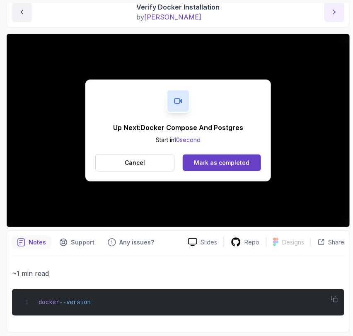
click at [334, 8] on icon "next content" at bounding box center [335, 12] width 8 height 8
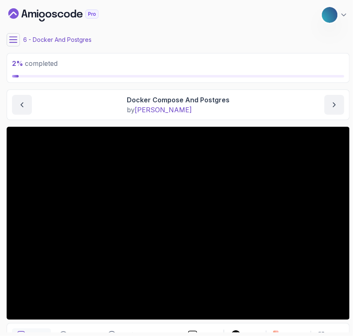
click at [13, 41] on icon at bounding box center [13, 40] width 8 height 8
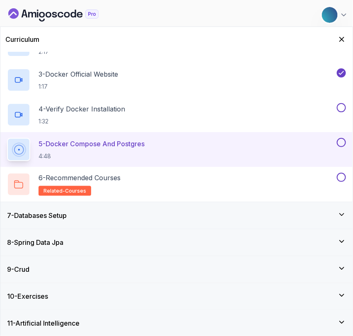
scroll to position [221, 0]
click at [29, 235] on div "8 - Spring Data Jpa" at bounding box center [176, 242] width 353 height 27
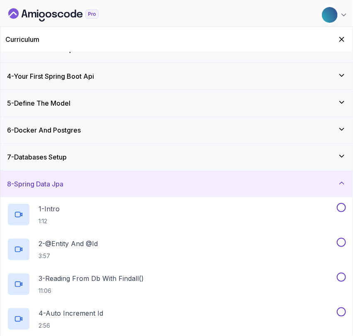
scroll to position [151, 0]
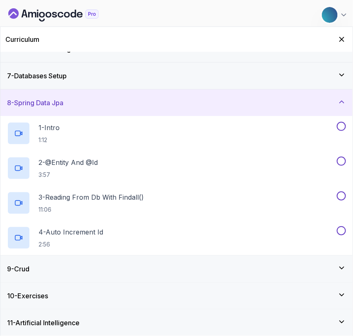
click at [26, 278] on div "9 - Crud" at bounding box center [176, 269] width 353 height 27
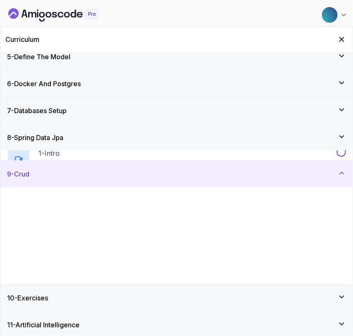
scroll to position [116, 0]
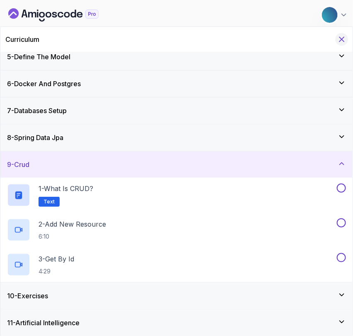
click at [343, 38] on icon "Hide Curriculum for mobile" at bounding box center [342, 39] width 9 height 9
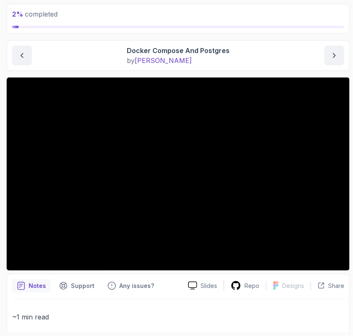
scroll to position [51, 0]
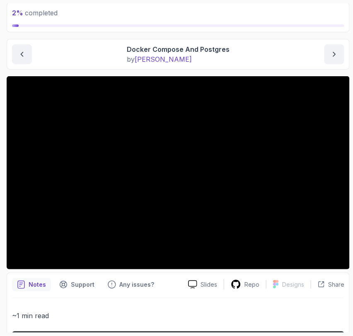
click at [136, 31] on div "2 % completed" at bounding box center [179, 17] width 344 height 30
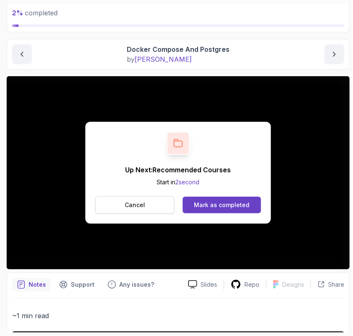
click at [151, 203] on button "Cancel" at bounding box center [134, 205] width 79 height 17
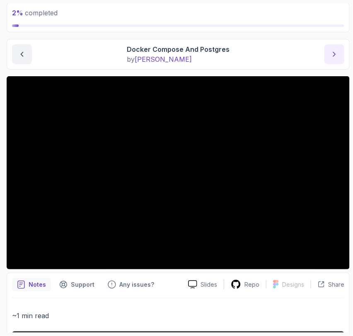
click at [332, 58] on icon "next content" at bounding box center [335, 54] width 8 height 8
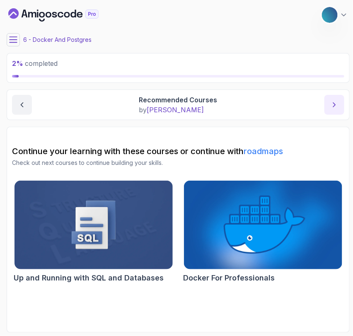
click at [329, 108] on button "next content" at bounding box center [335, 105] width 20 height 20
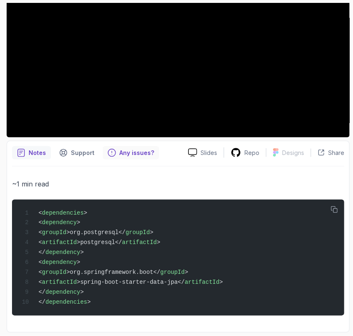
scroll to position [186, 0]
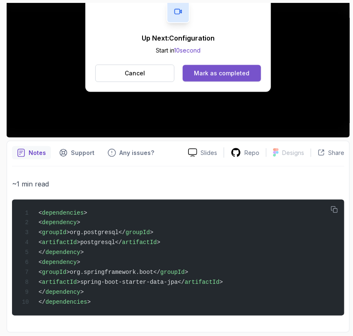
click at [236, 69] on div "Mark as completed" at bounding box center [222, 73] width 56 height 8
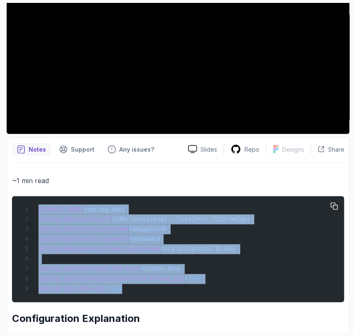
drag, startPoint x: 116, startPoint y: 294, endPoint x: 34, endPoint y: 205, distance: 121.0
click at [34, 205] on div "spring.application.name =spring-boot spring.datasource.url =jdbc:postgresql://l…" at bounding box center [178, 250] width 319 height 96
copy code "spring.application.name =spring-boot spring.datasource.url =jdbc:postgresql://l…"
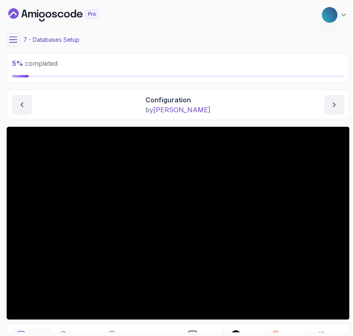
click at [17, 39] on icon at bounding box center [13, 40] width 8 height 8
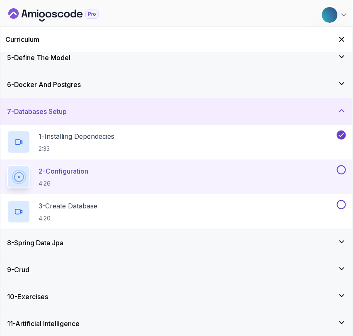
scroll to position [116, 0]
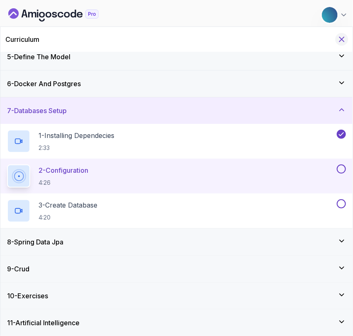
click at [338, 41] on icon "Hide Curriculum for mobile" at bounding box center [342, 39] width 9 height 9
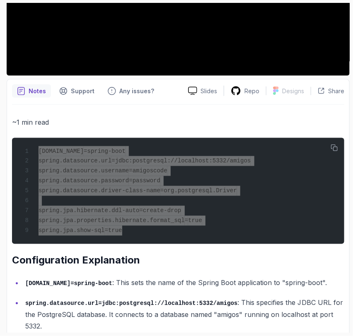
scroll to position [0, 0]
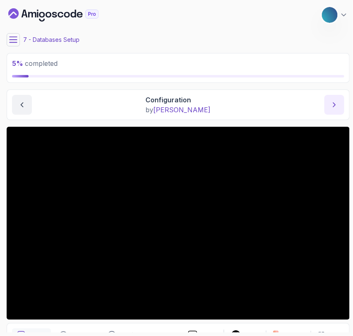
click at [331, 102] on icon "next content" at bounding box center [335, 105] width 8 height 8
click at [10, 37] on icon at bounding box center [13, 40] width 8 height 8
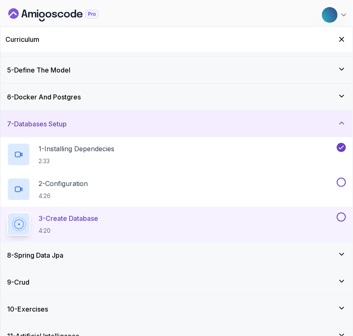
scroll to position [116, 0]
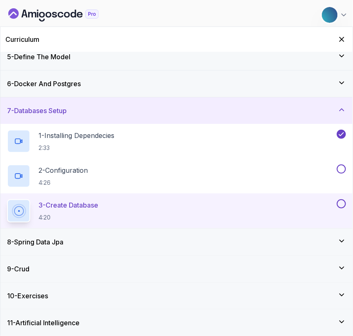
click at [37, 237] on h3 "8 - Spring Data Jpa" at bounding box center [35, 242] width 56 height 10
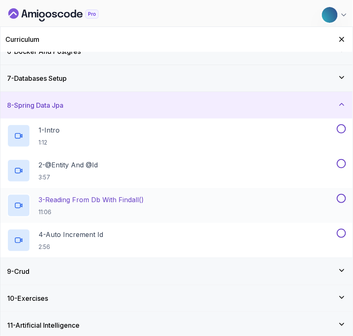
scroll to position [151, 0]
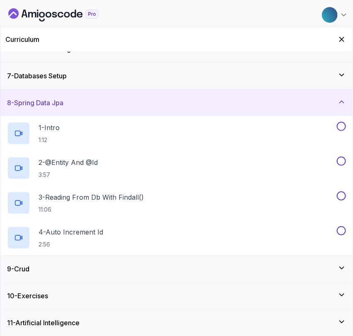
click at [322, 78] on div "7 - Databases Setup" at bounding box center [176, 76] width 339 height 10
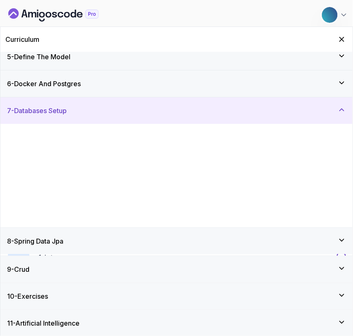
scroll to position [116, 0]
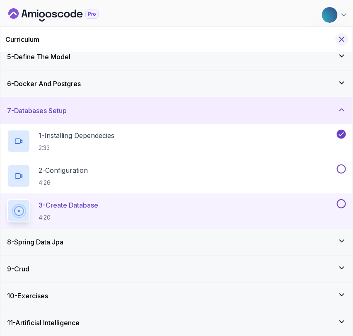
click at [340, 37] on icon "Hide Curriculum for mobile" at bounding box center [342, 39] width 5 height 5
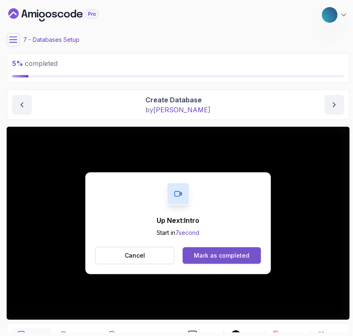
click at [221, 256] on div "Mark as completed" at bounding box center [222, 256] width 56 height 8
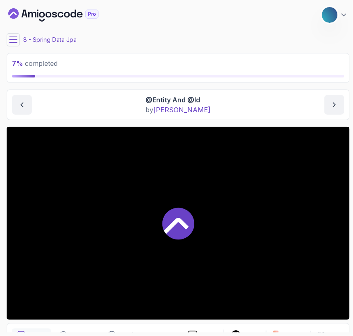
click at [155, 262] on div at bounding box center [179, 223] width 344 height 193
click at [23, 101] on icon "previous content" at bounding box center [22, 105] width 8 height 8
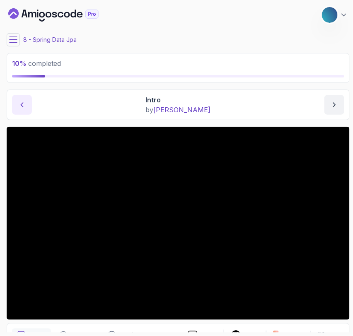
click at [20, 107] on icon "previous content" at bounding box center [22, 105] width 8 height 8
click at [226, 17] on div "My Courses Spring Boot for Beginners 48 Points 1 Sener Topaloglu" at bounding box center [179, 14] width 344 height 23
click at [344, 15] on icon at bounding box center [344, 15] width 4 height 2
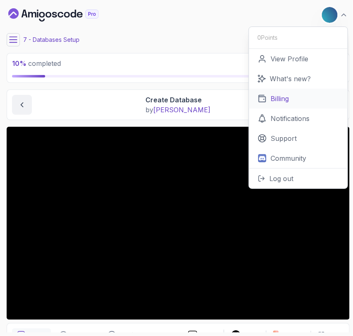
click at [279, 95] on p "Billing" at bounding box center [280, 99] width 18 height 10
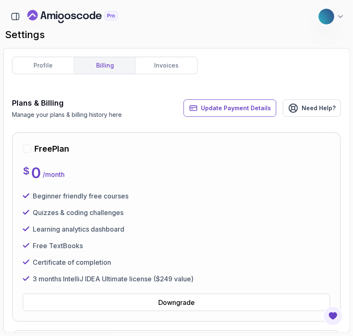
click at [67, 12] on icon "Landing page" at bounding box center [72, 16] width 90 height 13
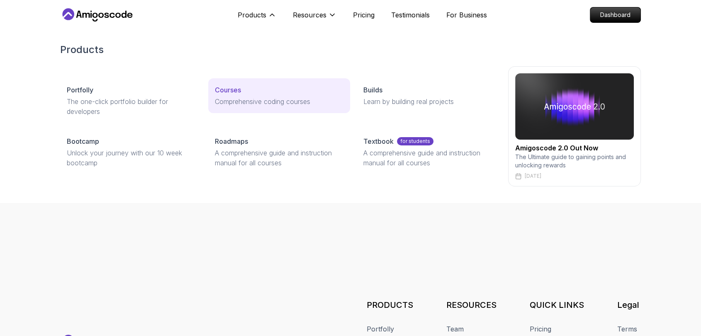
click at [262, 90] on div "Courses" at bounding box center [279, 90] width 128 height 10
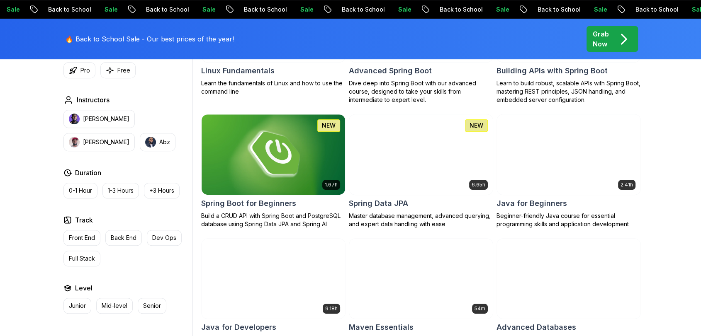
scroll to position [339, 0]
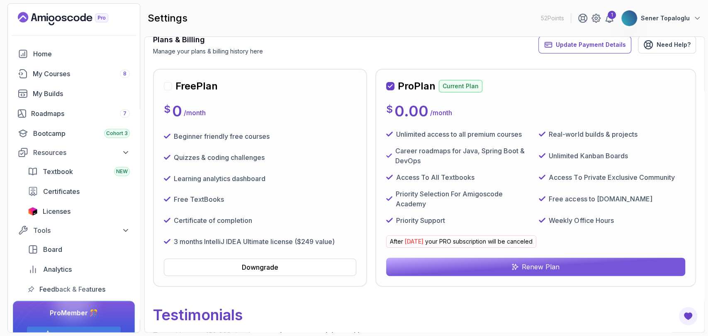
scroll to position [106, 0]
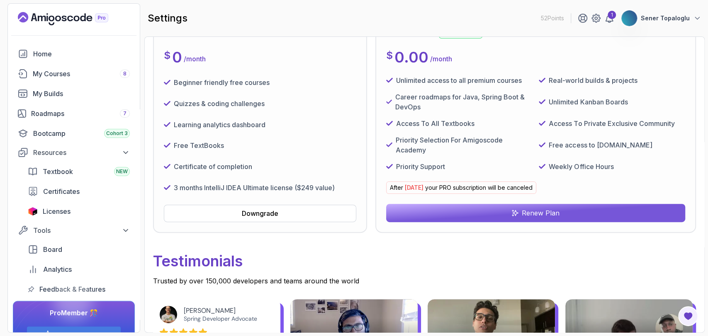
click at [462, 210] on button "Renew Plan" at bounding box center [535, 213] width 299 height 18
